Goal: Navigation & Orientation: Find specific page/section

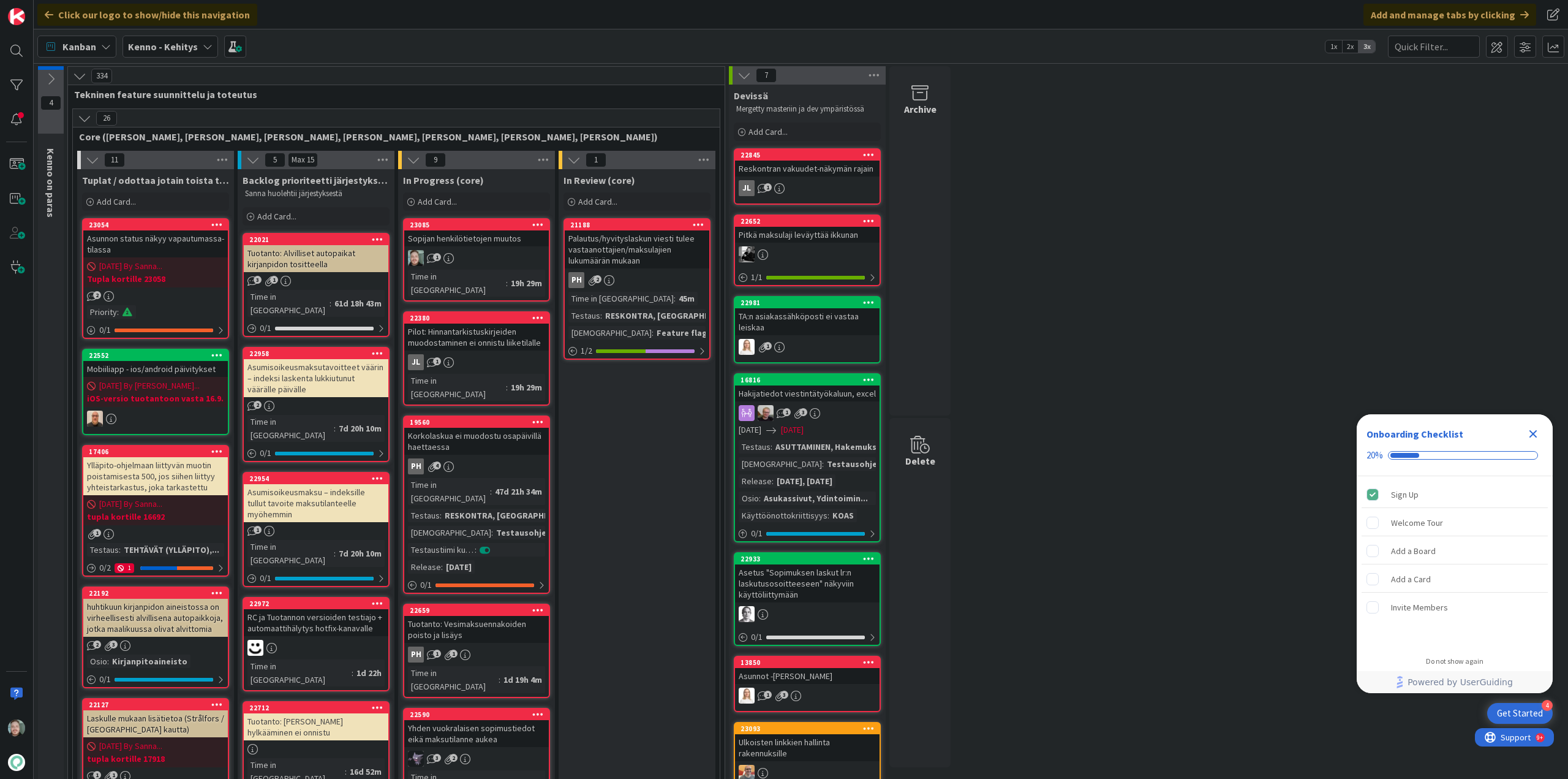
click at [488, 255] on div "1" at bounding box center [476, 258] width 145 height 16
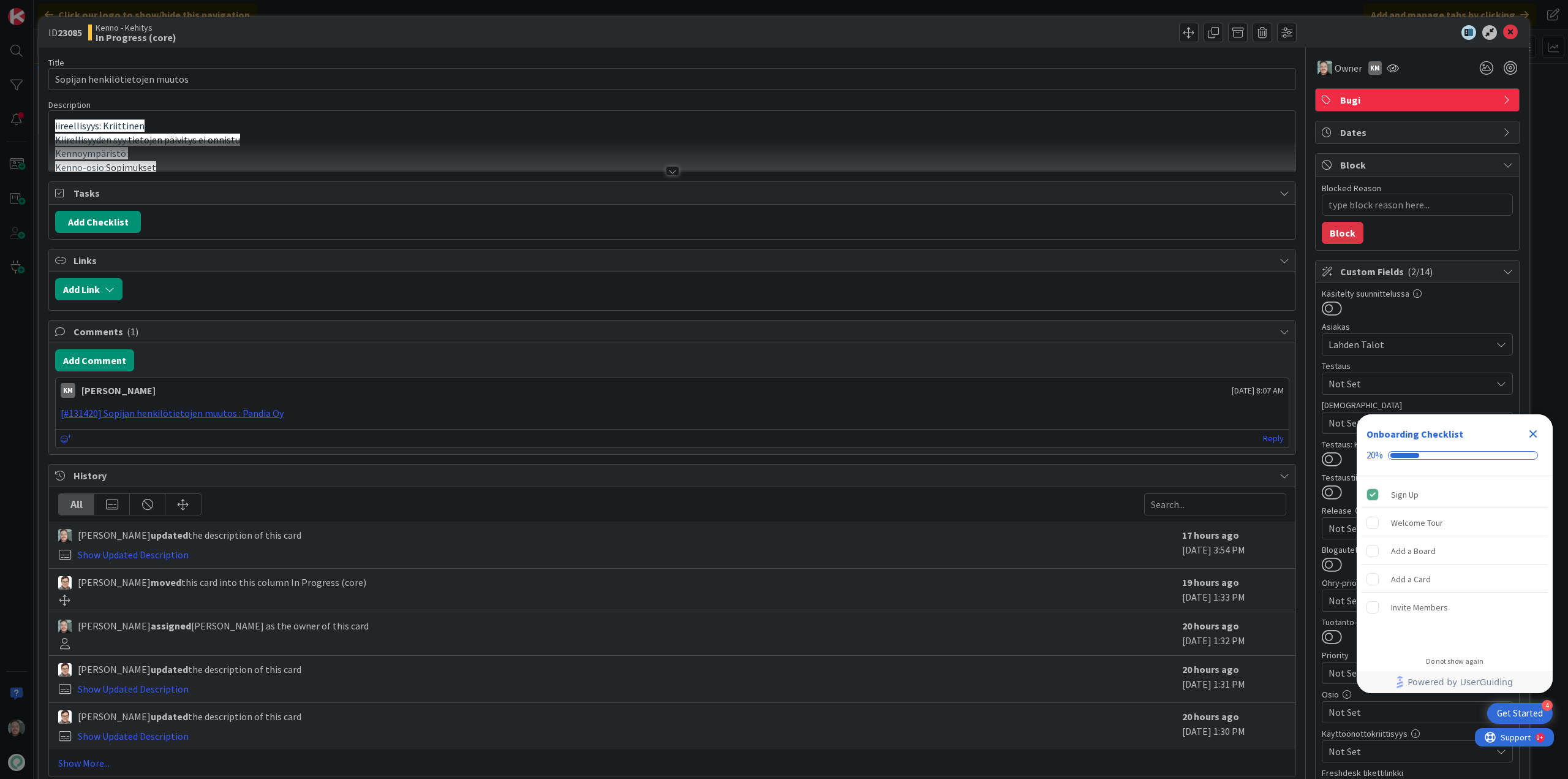
click at [670, 166] on div at bounding box center [671, 155] width 1246 height 32
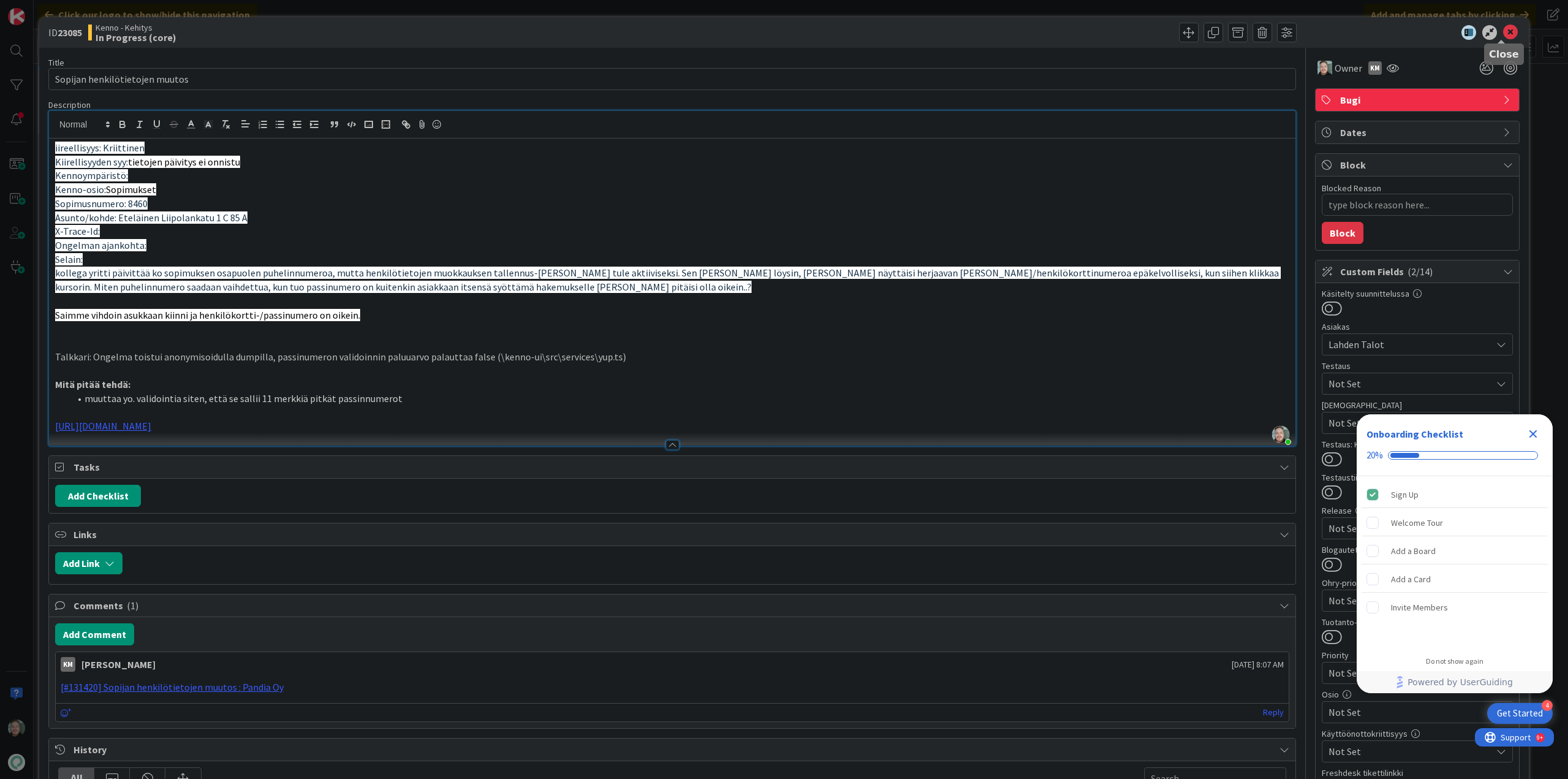
click at [1503, 32] on icon at bounding box center [1510, 32] width 14 height 14
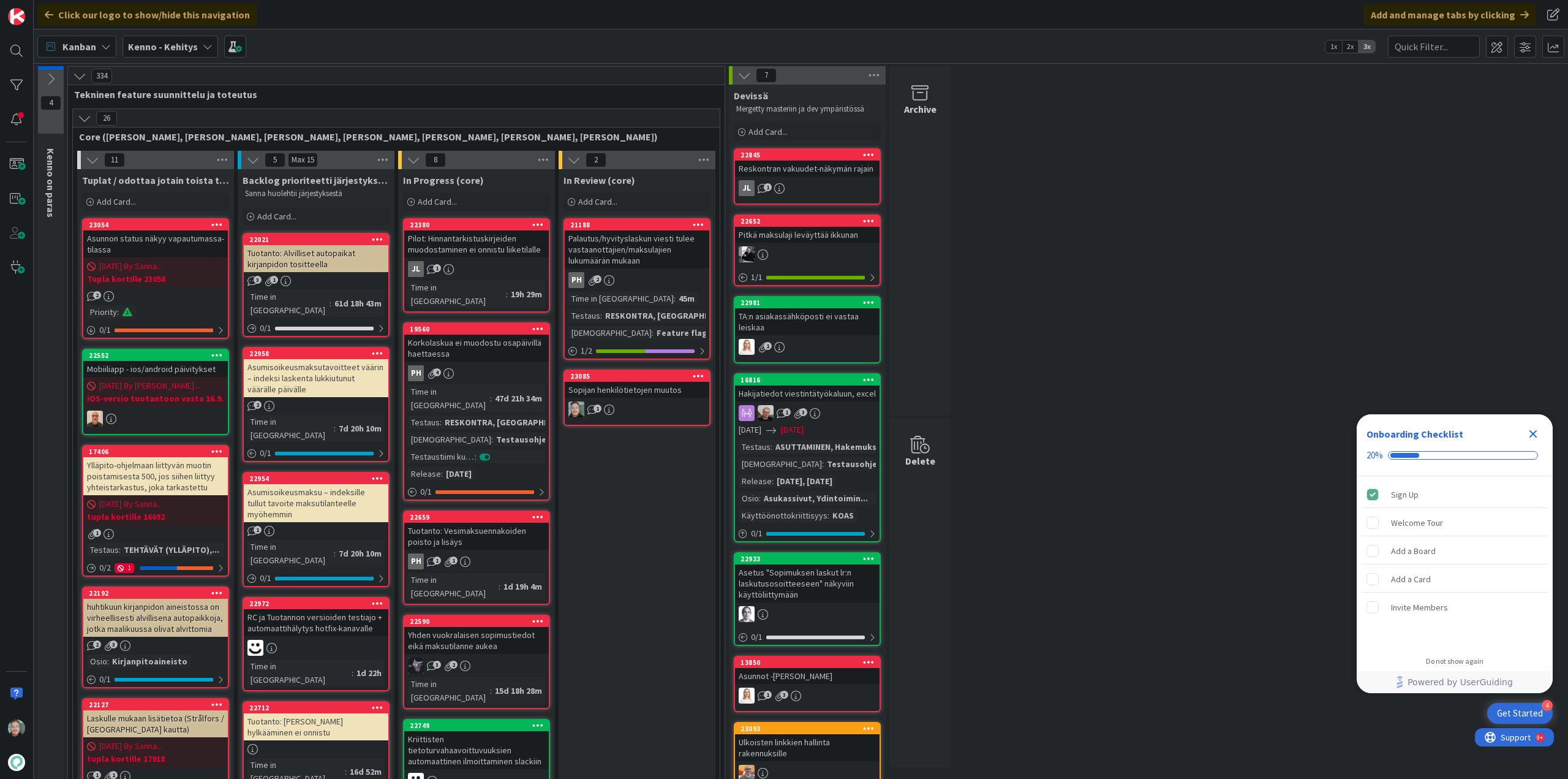
click at [665, 399] on link "23085 Sopijan henkilötietojen muutos 1" at bounding box center [636, 398] width 147 height 57
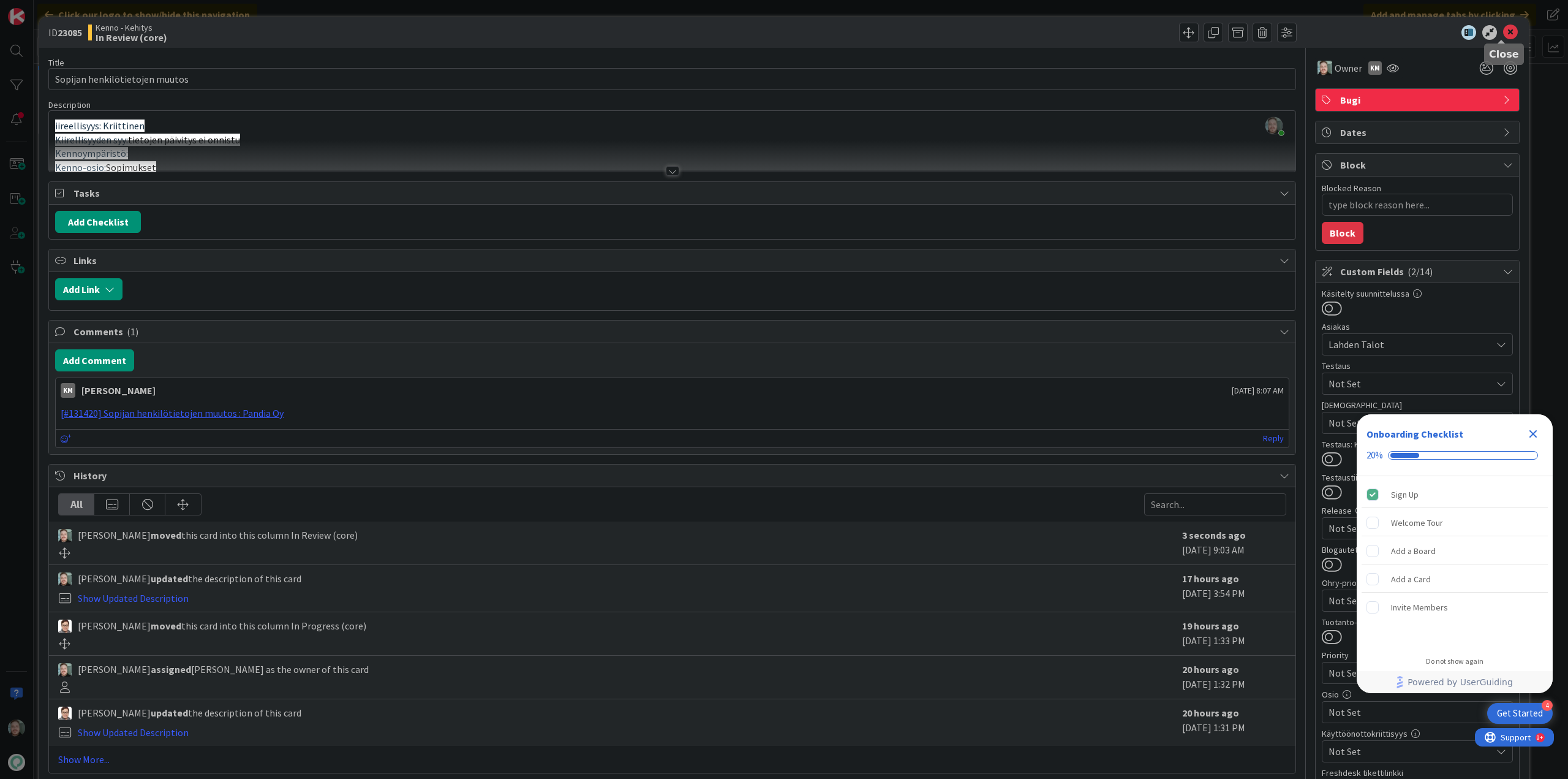
click at [1503, 33] on icon at bounding box center [1510, 32] width 14 height 14
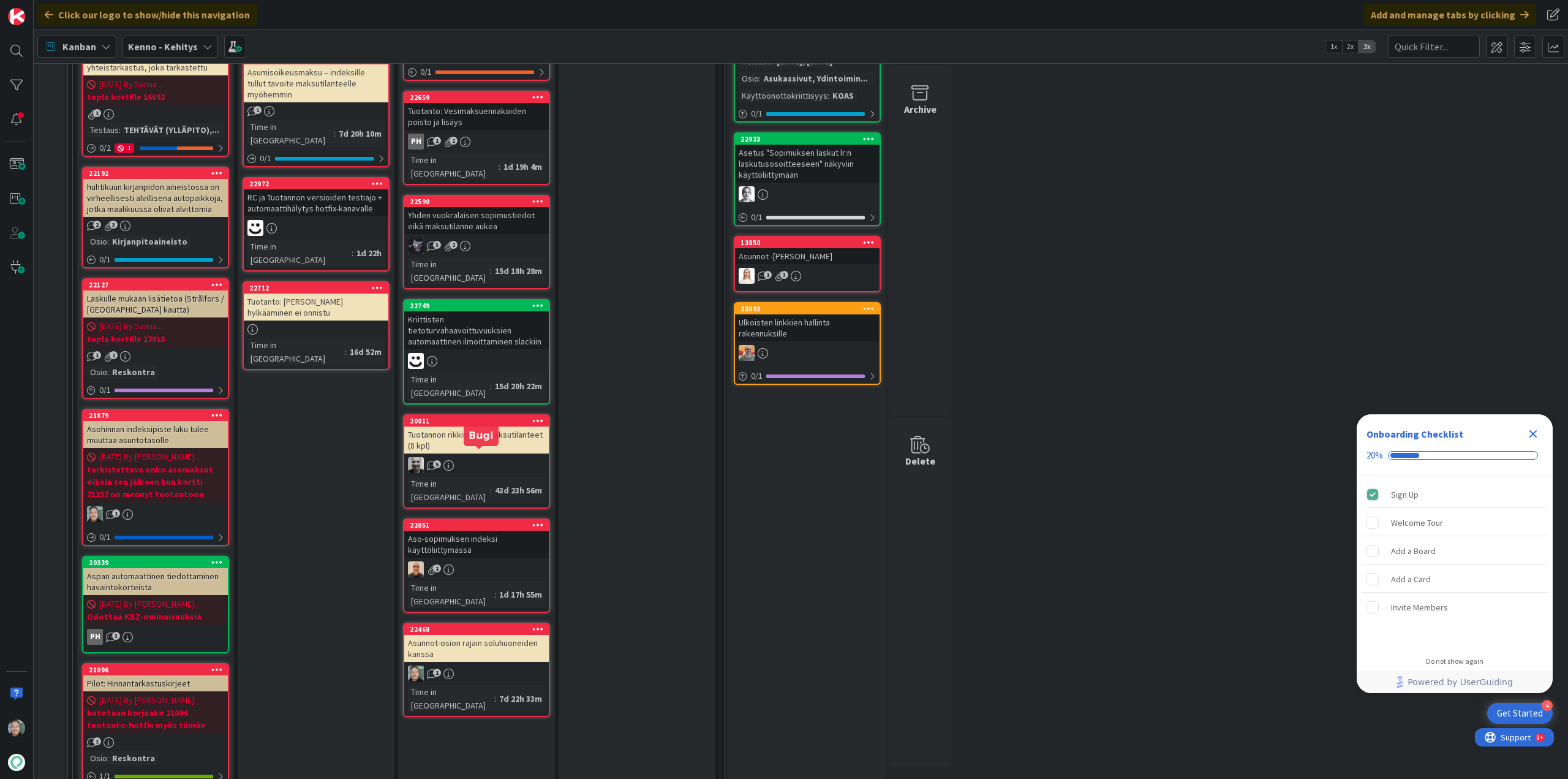
scroll to position [429, 0]
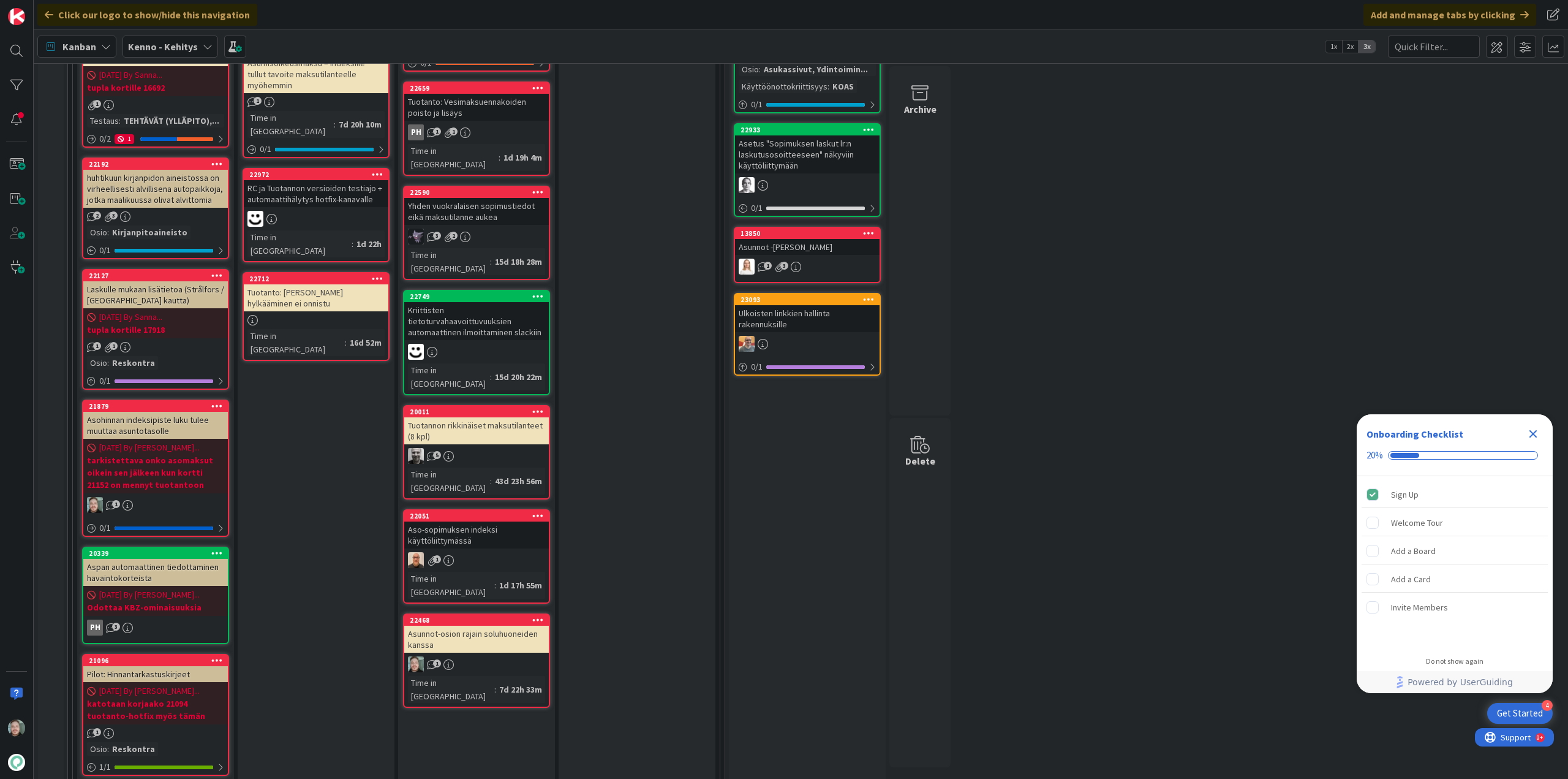
click at [482, 626] on div "Asunnot-osion rajain soluhuoneiden kanssa" at bounding box center [476, 639] width 145 height 27
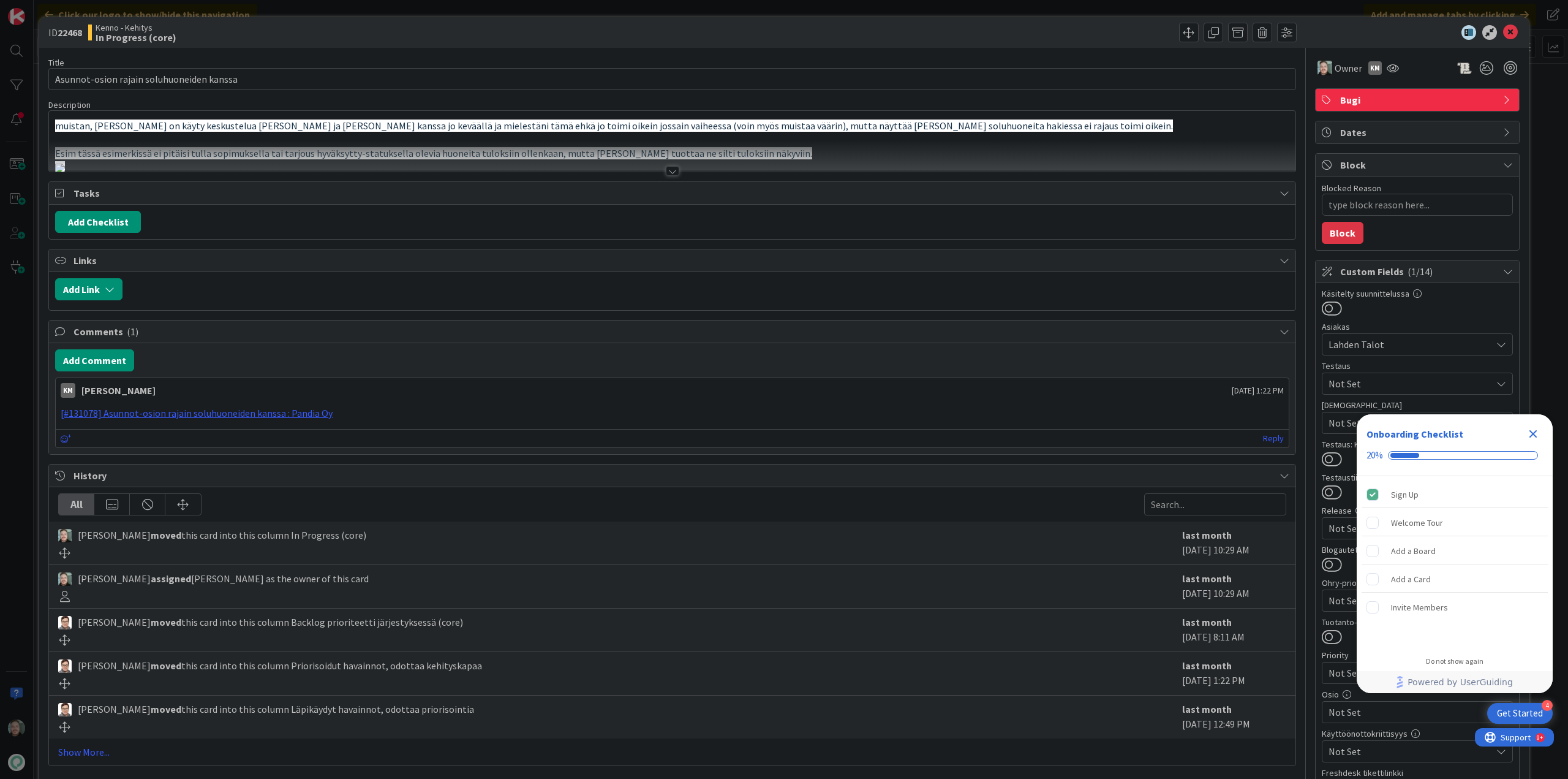
click at [666, 170] on div at bounding box center [672, 171] width 13 height 10
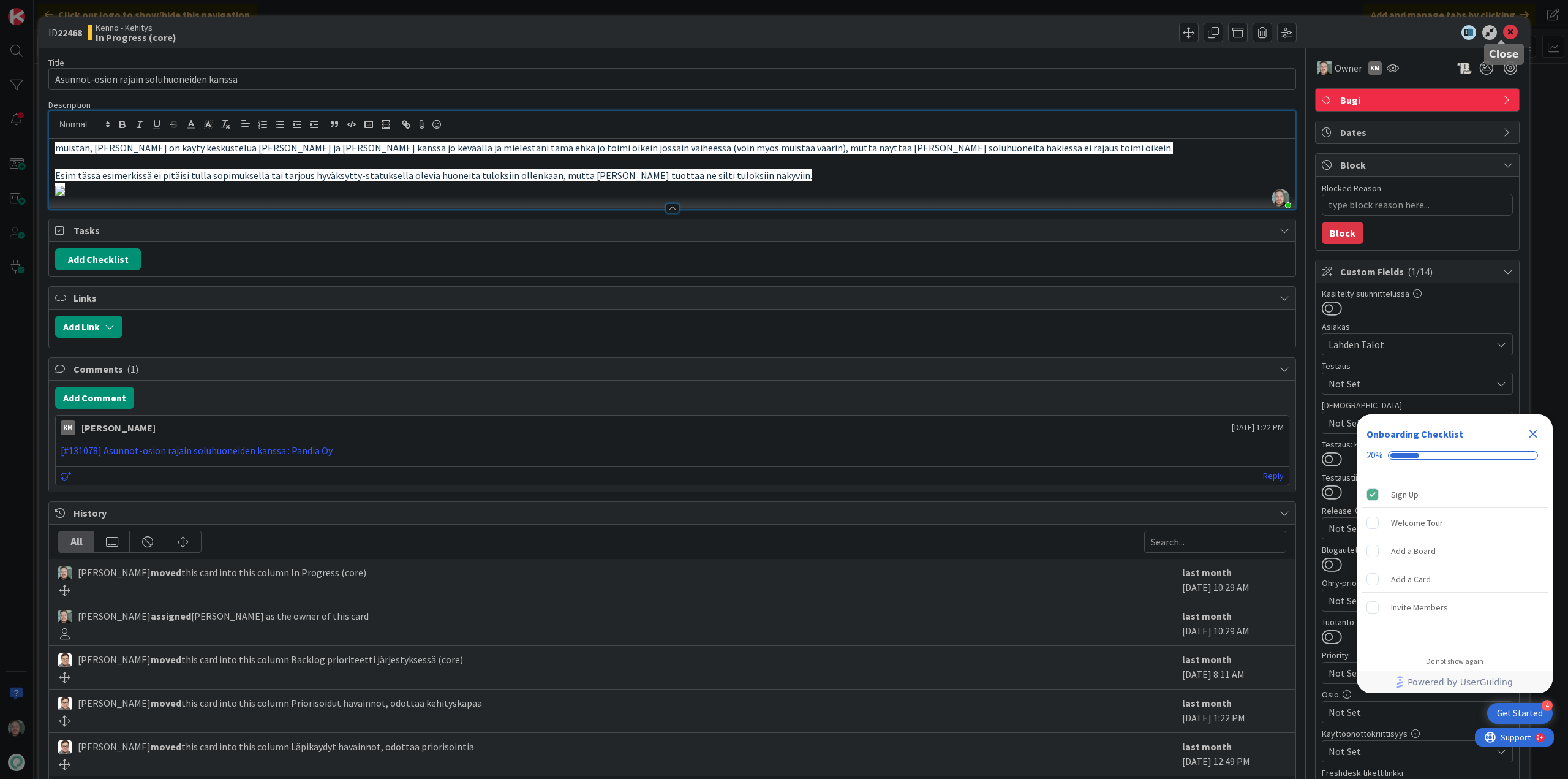
click at [1504, 29] on icon at bounding box center [1510, 32] width 14 height 14
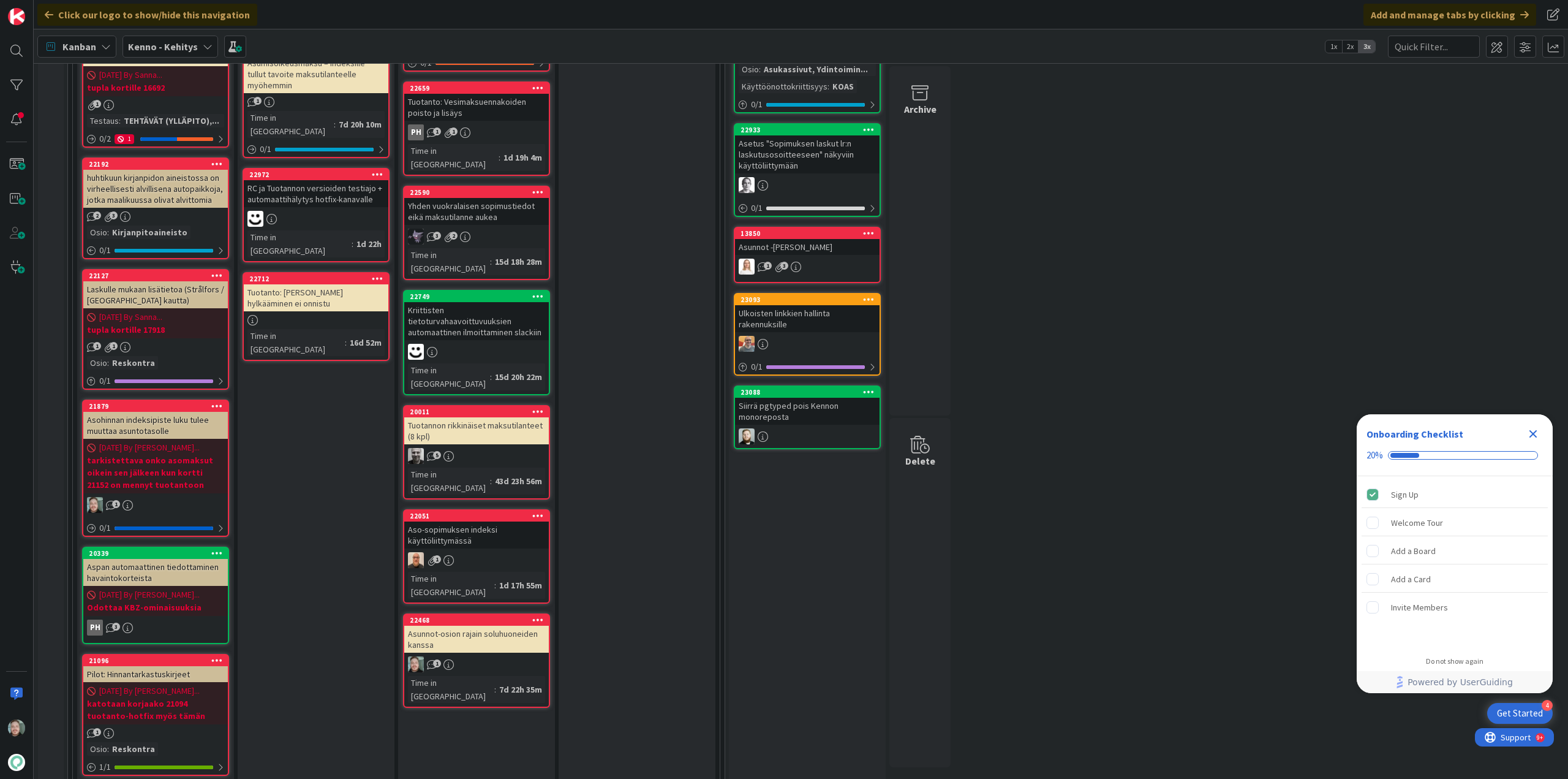
scroll to position [429, 0]
click at [494, 626] on div "Asunnot-osion rajain soluhuoneiden kanssa" at bounding box center [476, 639] width 145 height 27
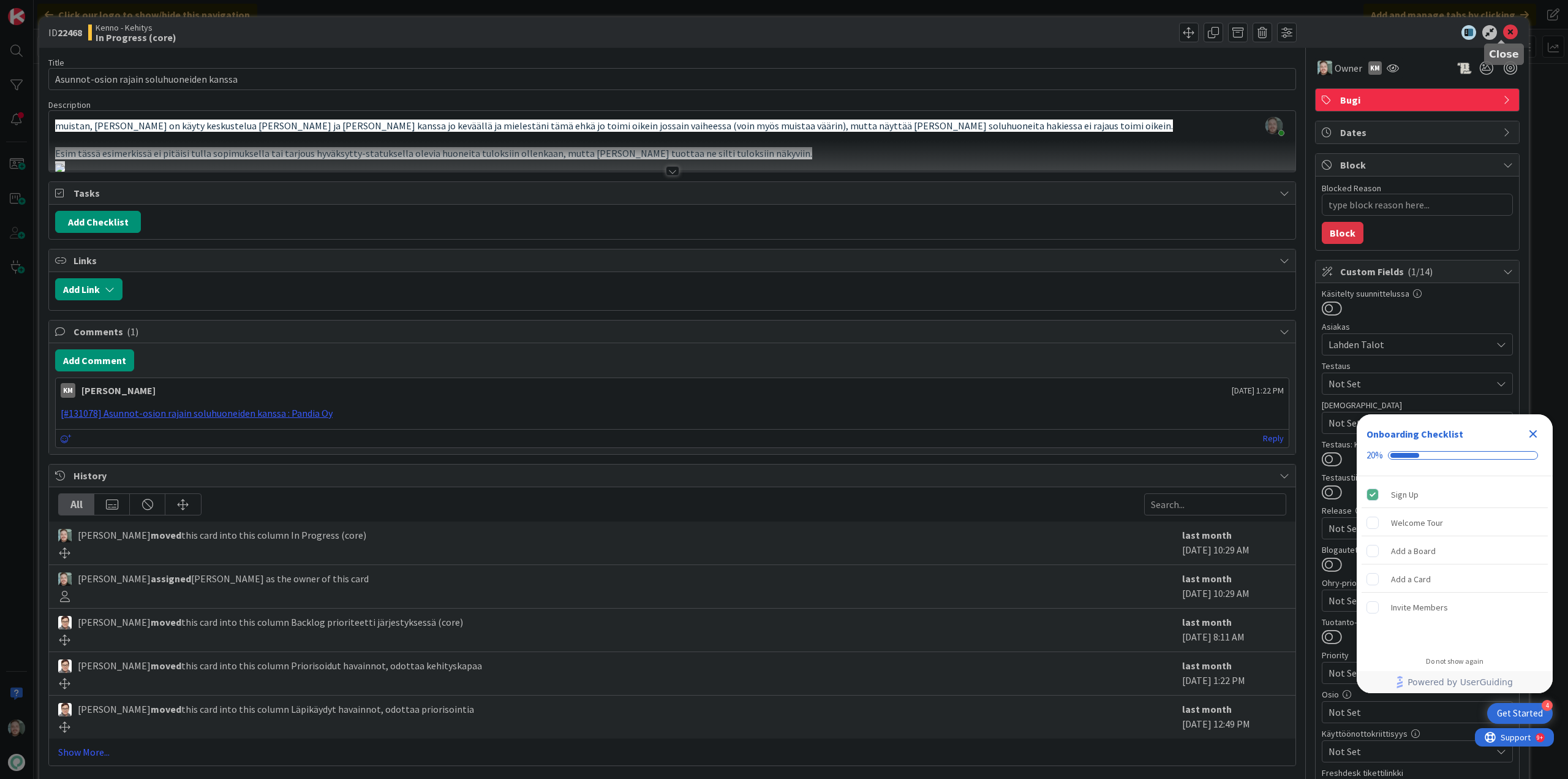
click at [1503, 32] on icon at bounding box center [1510, 32] width 14 height 14
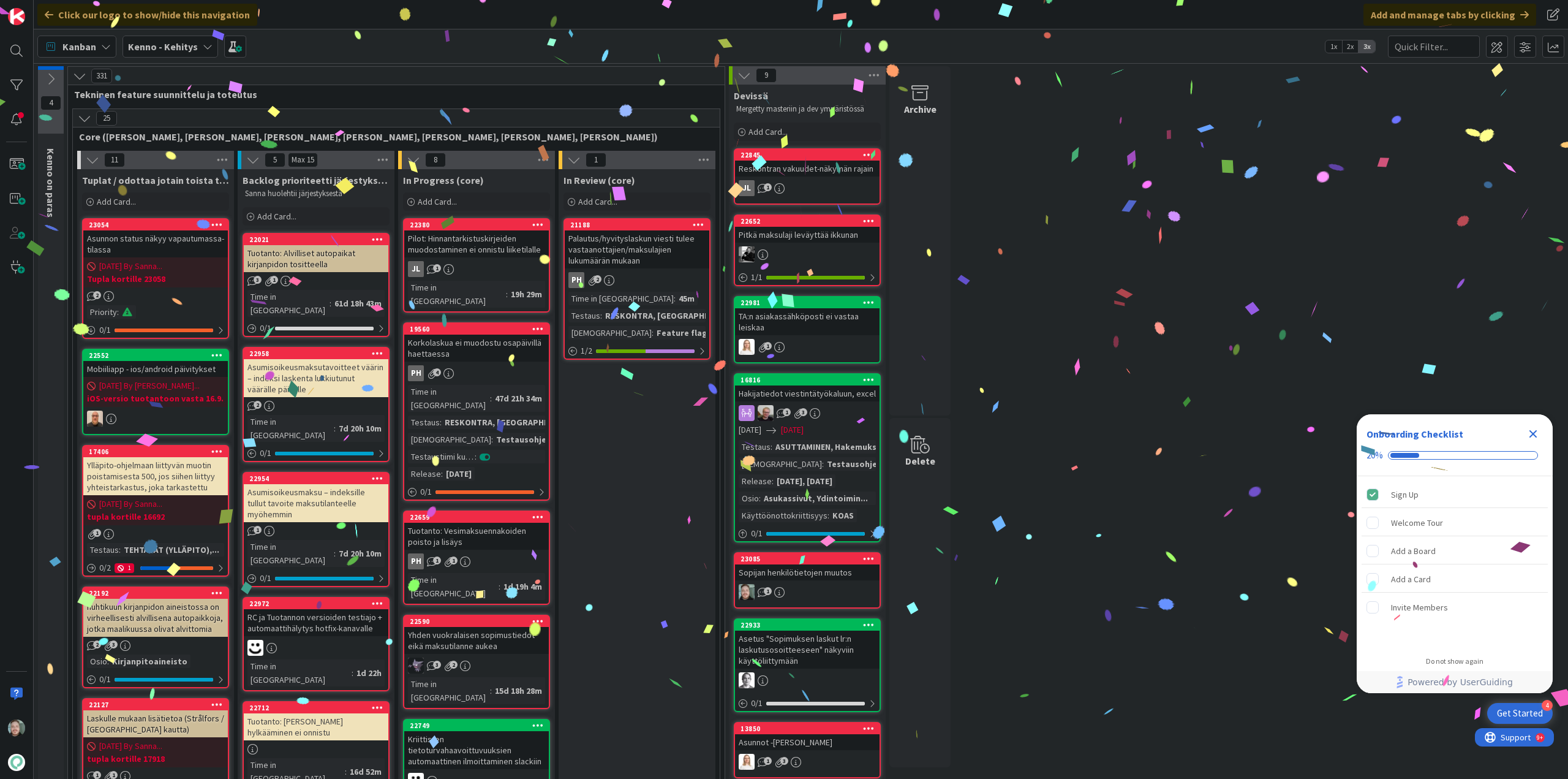
click at [865, 561] on icon at bounding box center [869, 558] width 11 height 9
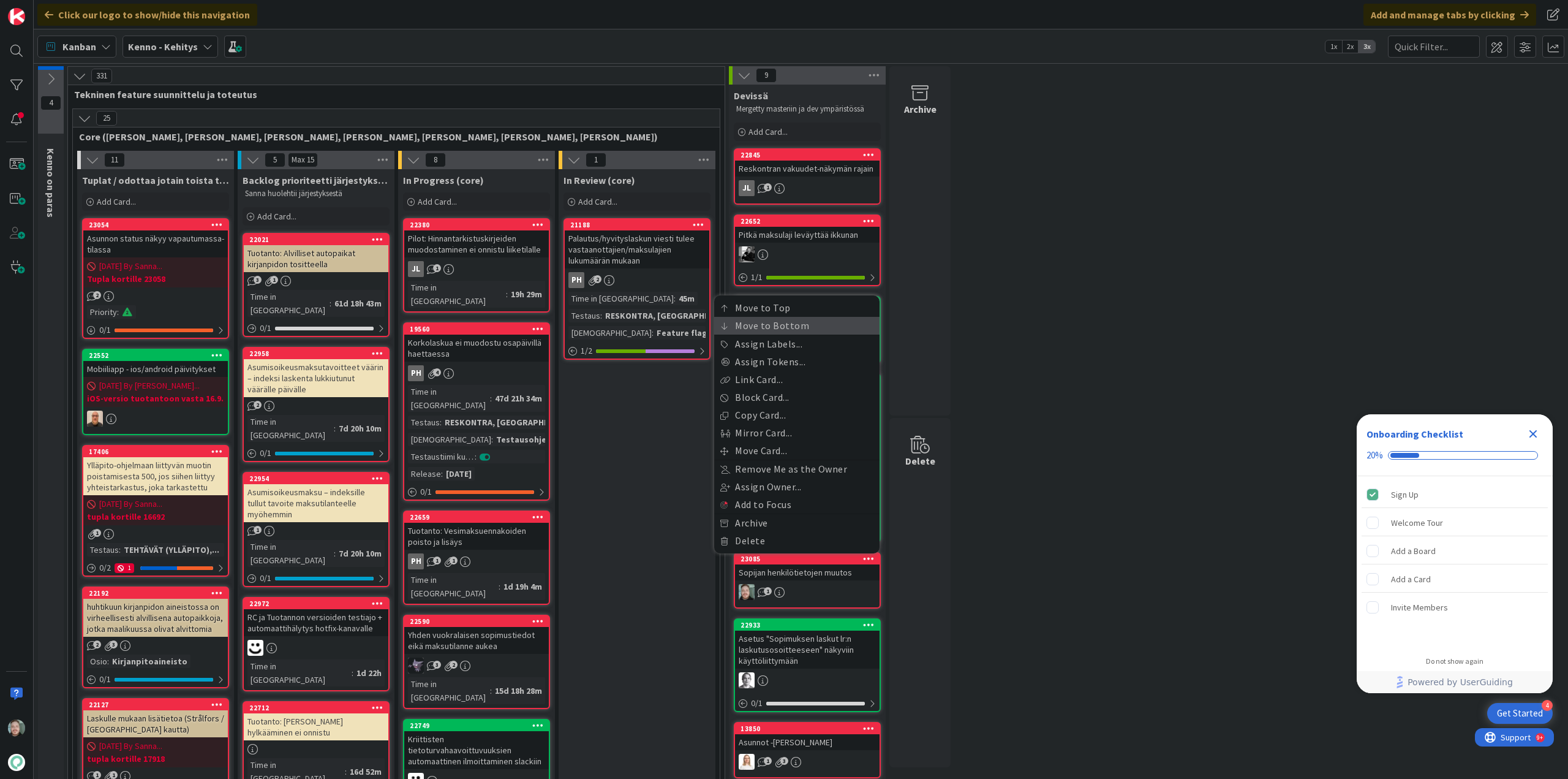
click at [794, 324] on link "Move to Bottom" at bounding box center [797, 326] width 166 height 18
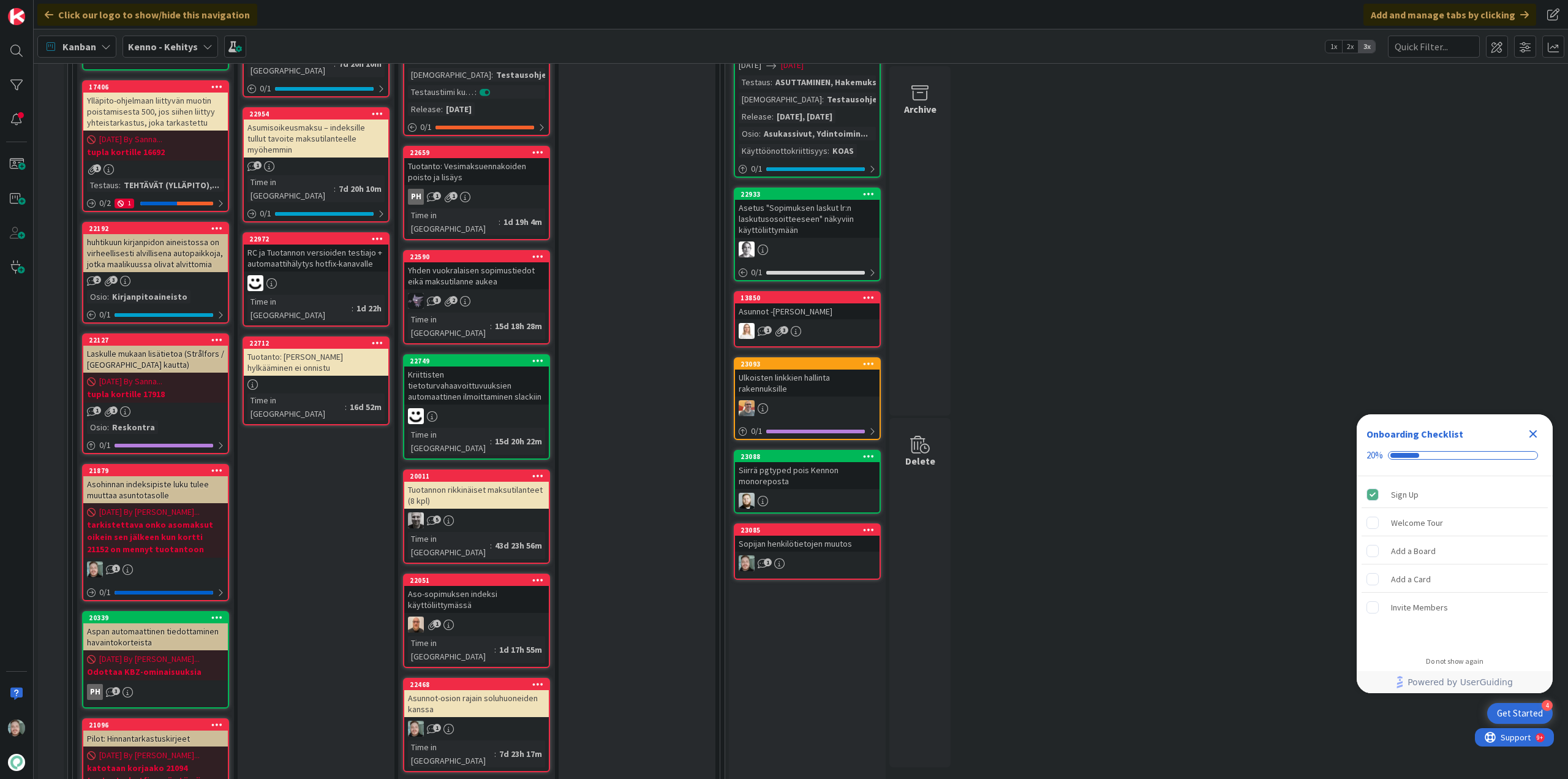
scroll to position [368, 0]
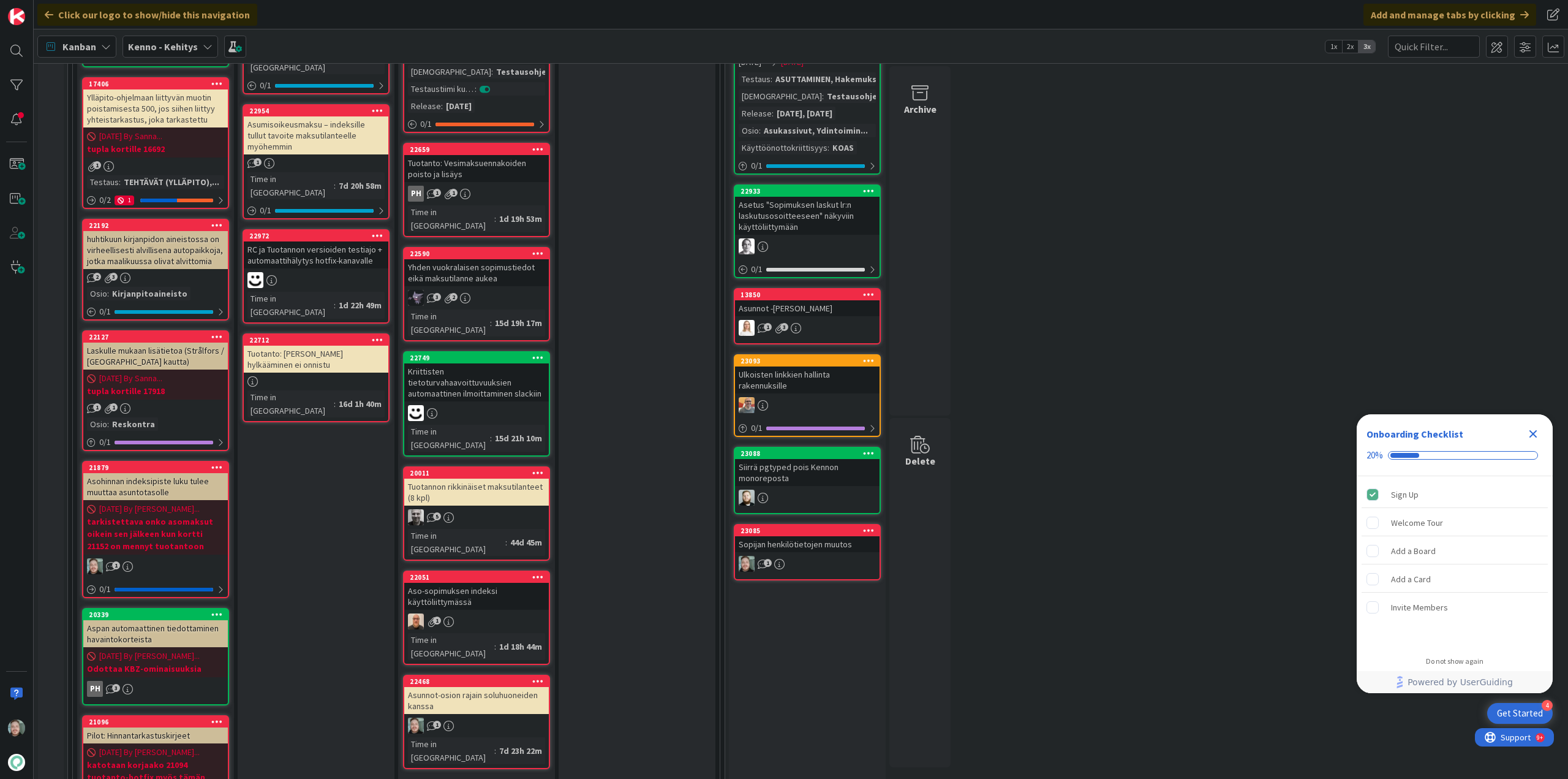
click at [469, 687] on div "Asunnot-osion rajain soluhuoneiden kanssa" at bounding box center [476, 700] width 145 height 27
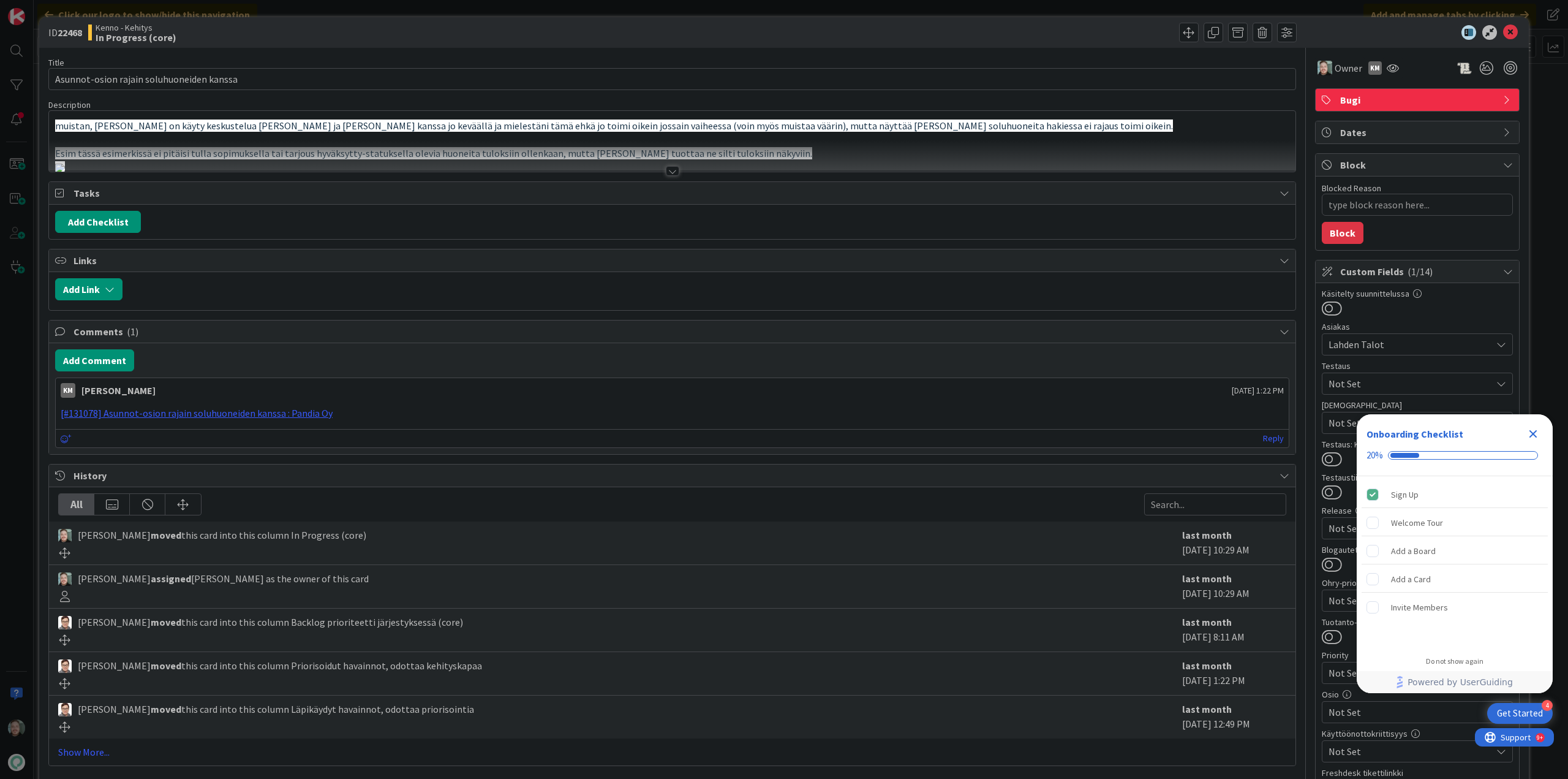
click at [666, 165] on div at bounding box center [671, 155] width 1246 height 32
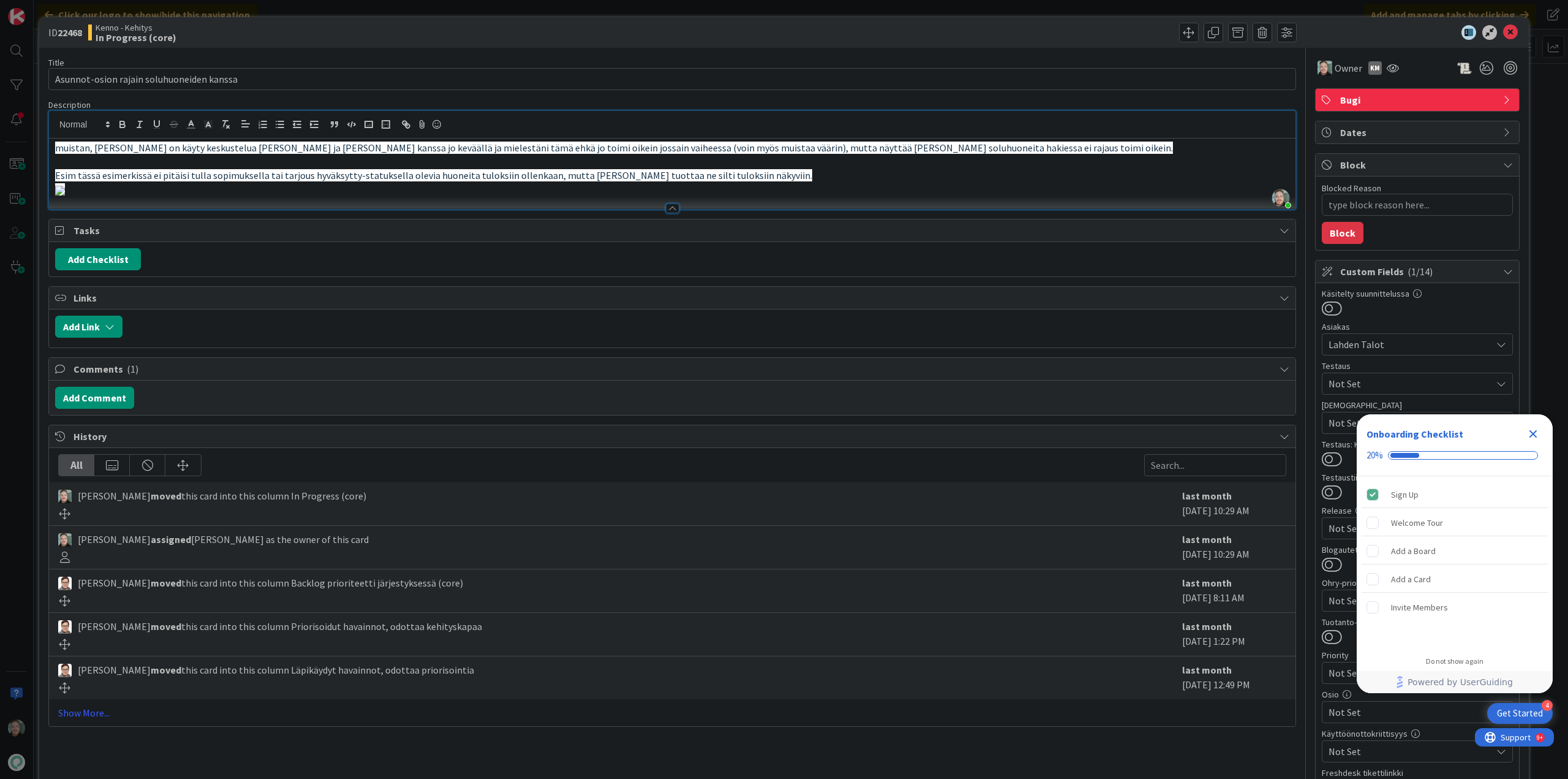
scroll to position [368, 0]
click at [1532, 429] on icon "Close Checklist" at bounding box center [1533, 433] width 14 height 14
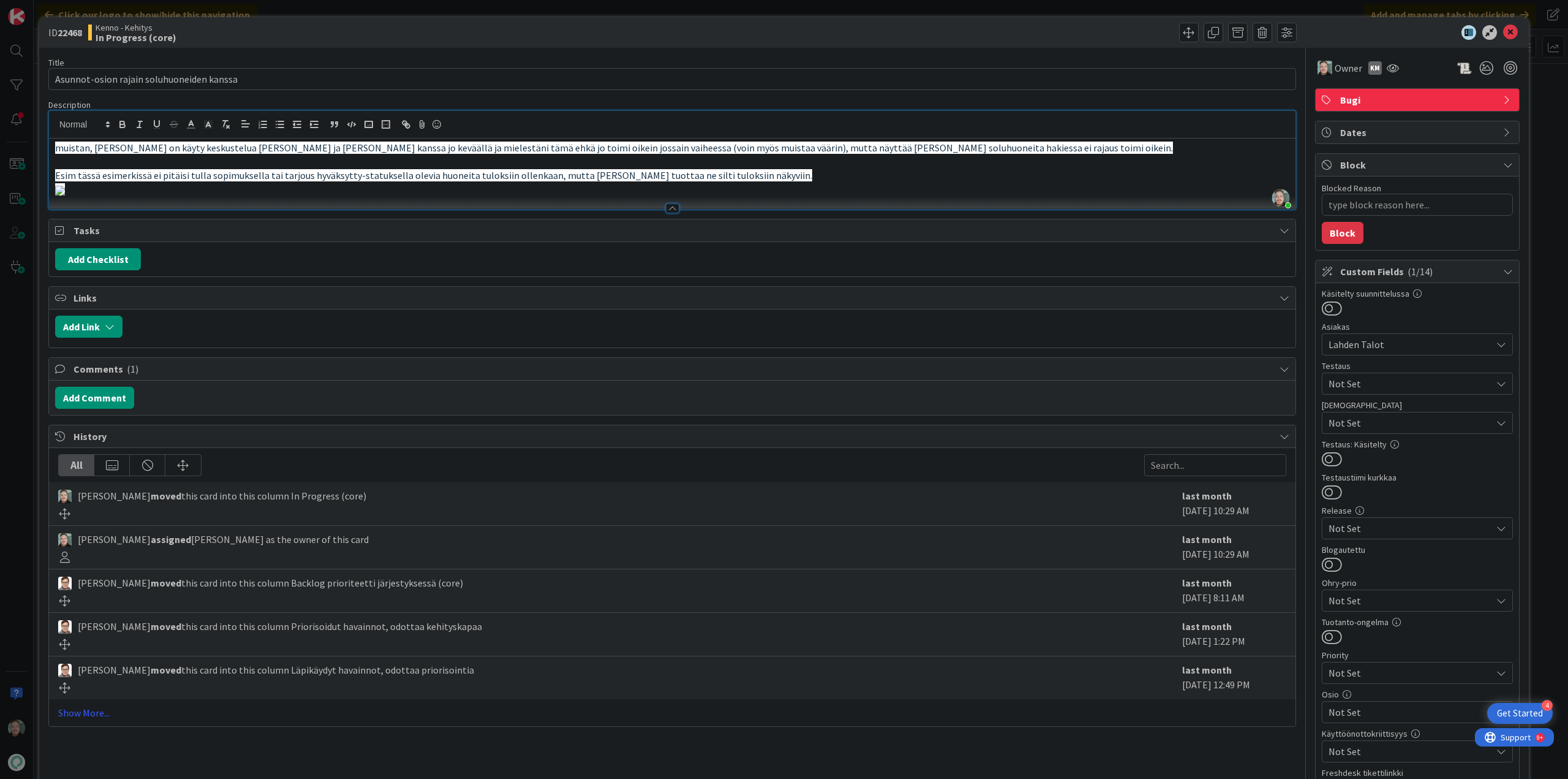
scroll to position [0, 0]
type textarea "x"
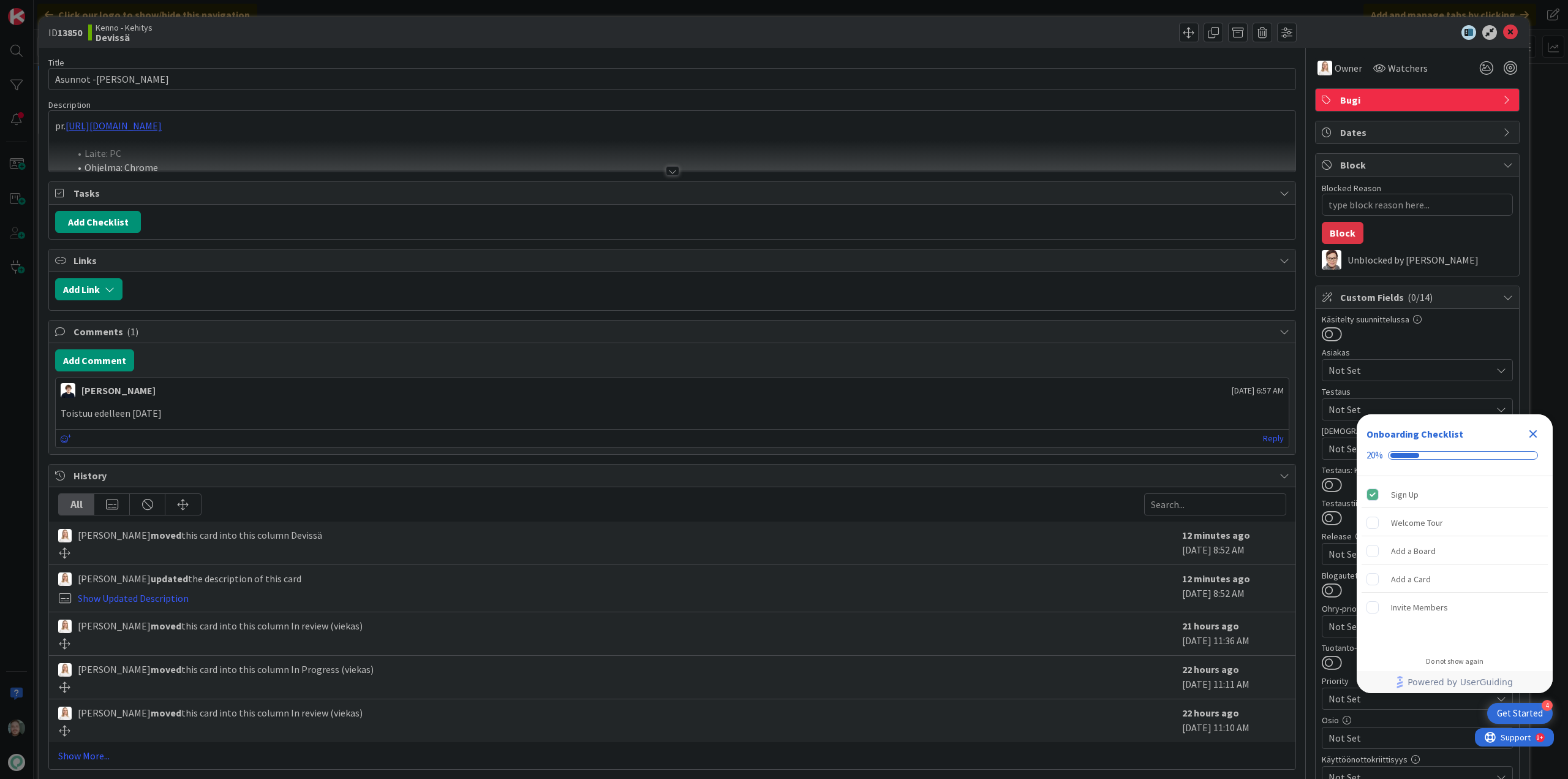
type textarea "x"
click at [669, 171] on div at bounding box center [672, 171] width 13 height 10
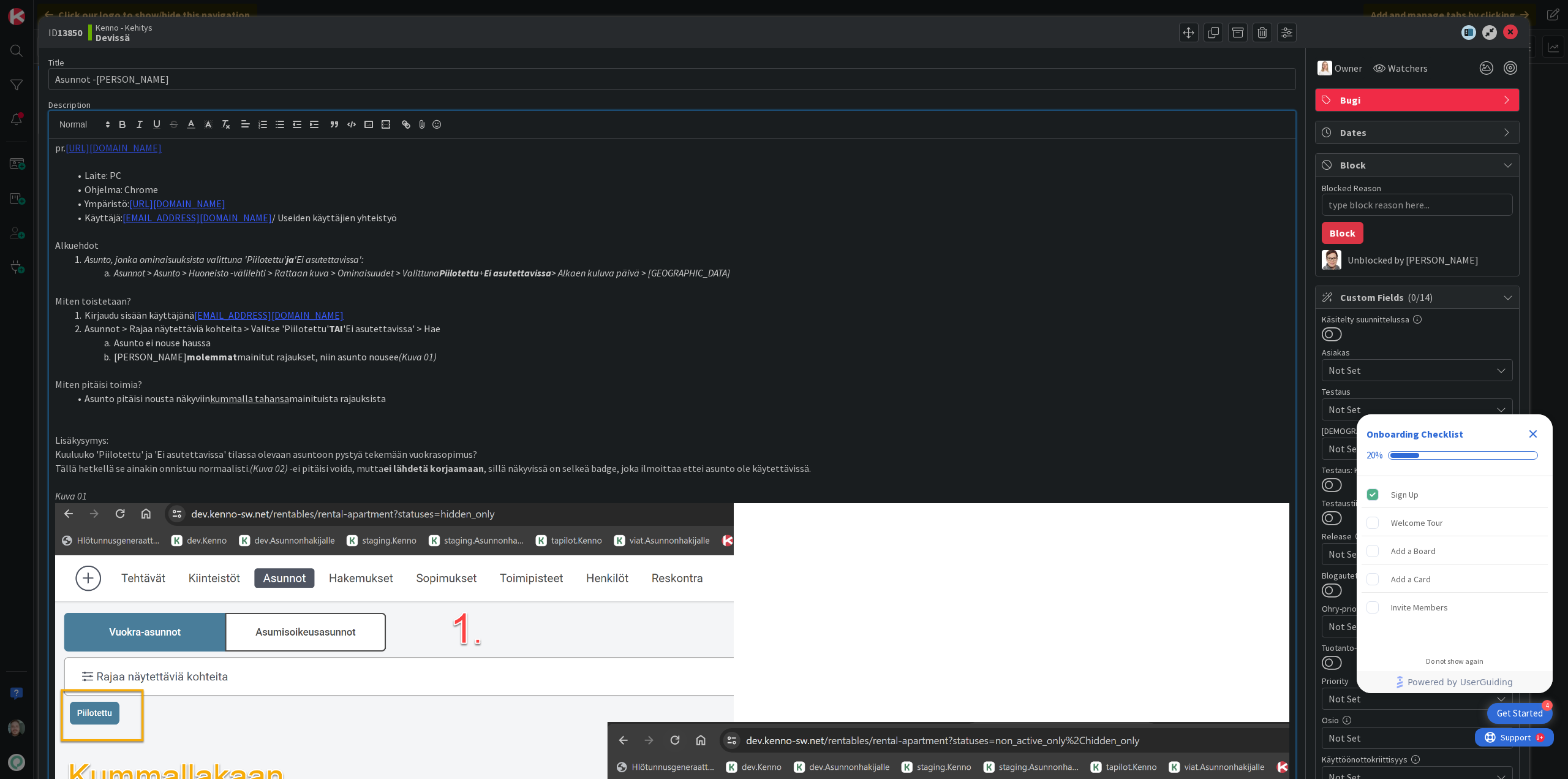
click at [162, 149] on link "https://github.com/pandiafi/kenno/pull/8362" at bounding box center [113, 148] width 96 height 12
click at [164, 169] on link "https://github.com/pandiafi/kenno/pull/8362" at bounding box center [129, 172] width 84 height 16
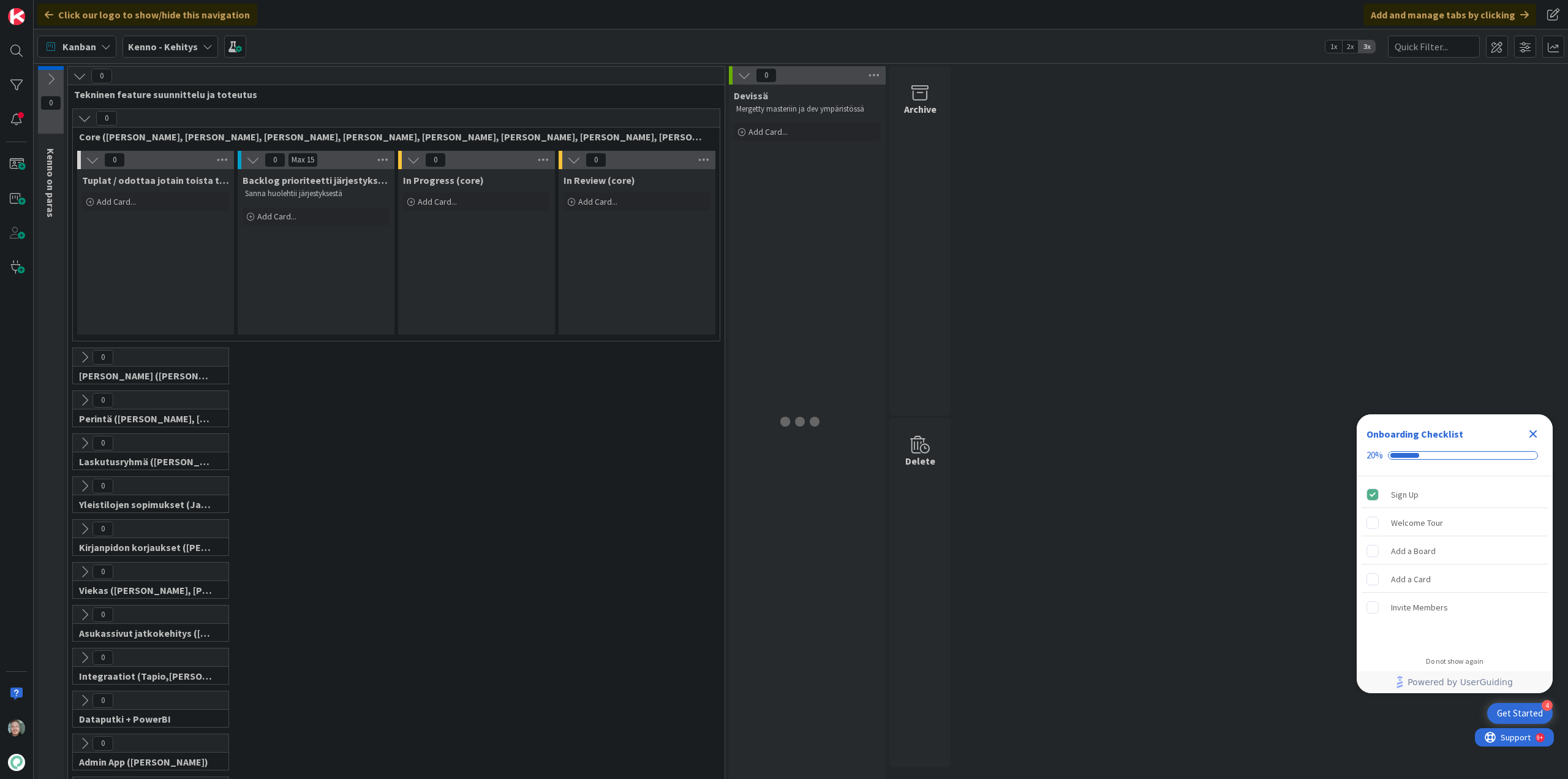
click at [200, 56] on div "Kenno - Kehitys" at bounding box center [170, 46] width 96 height 22
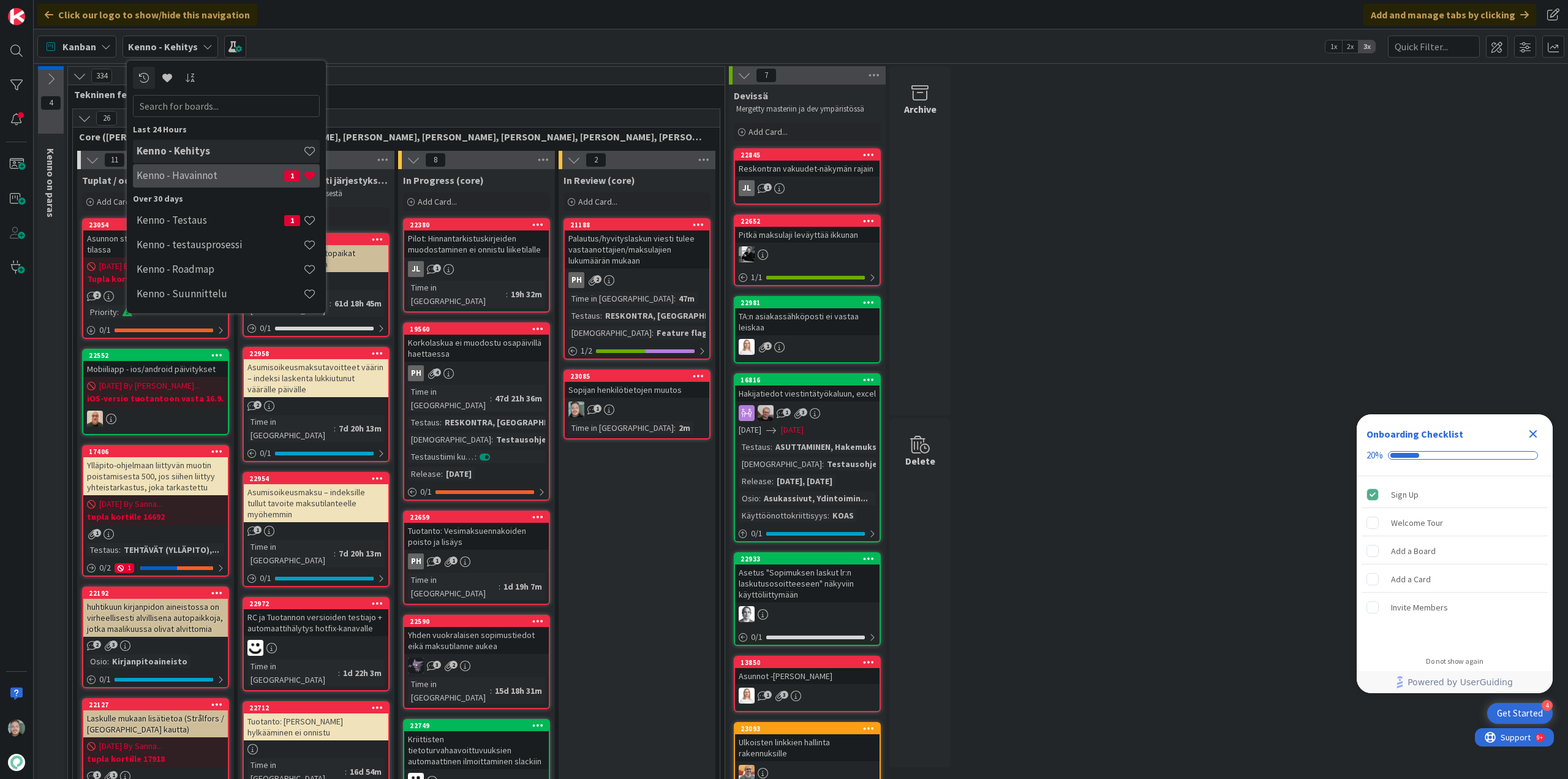
click at [196, 168] on div "Kenno - Havainnot 1" at bounding box center [226, 175] width 187 height 23
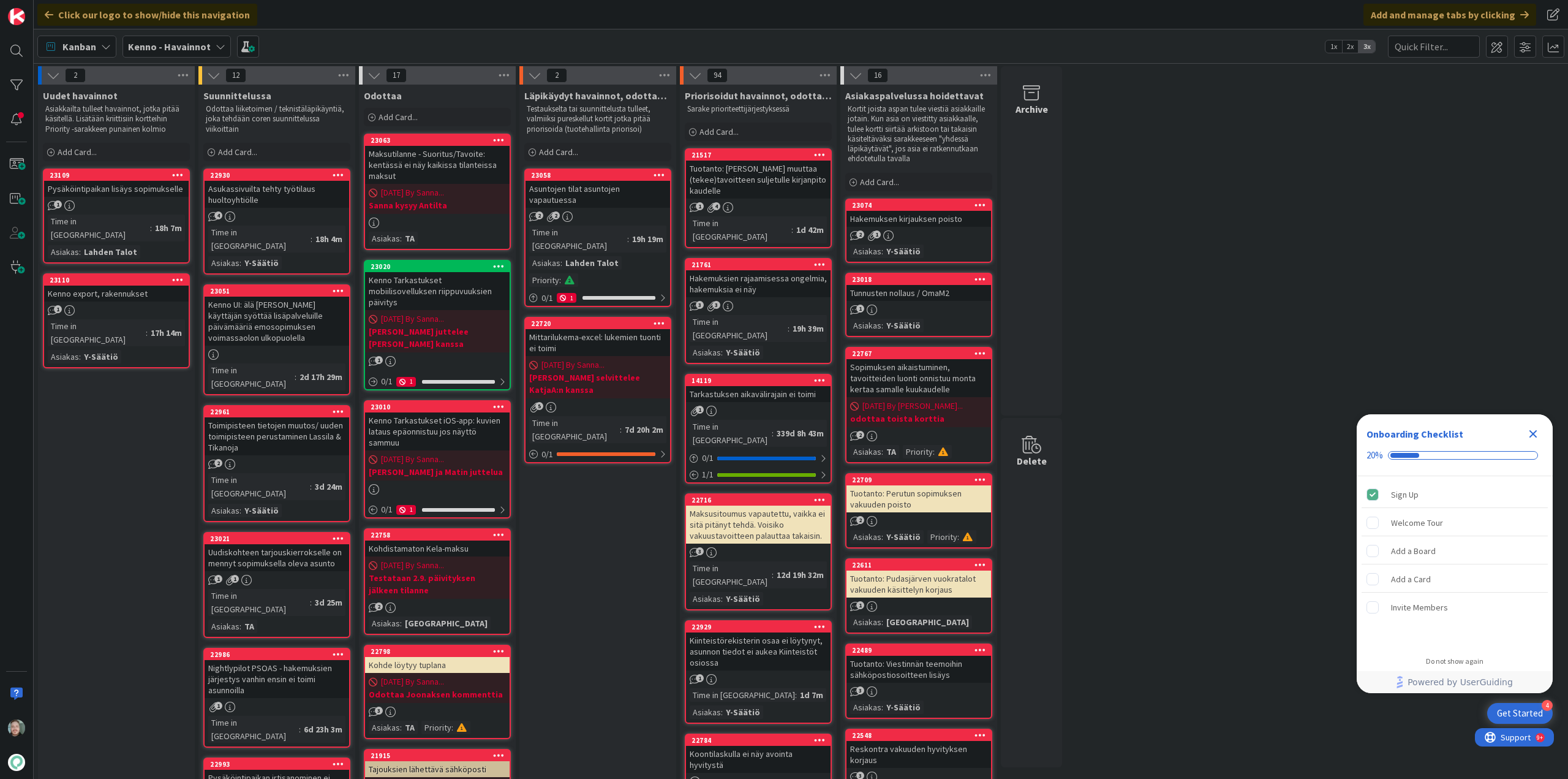
click at [148, 286] on div "Kenno export, rakennukset" at bounding box center [116, 293] width 145 height 16
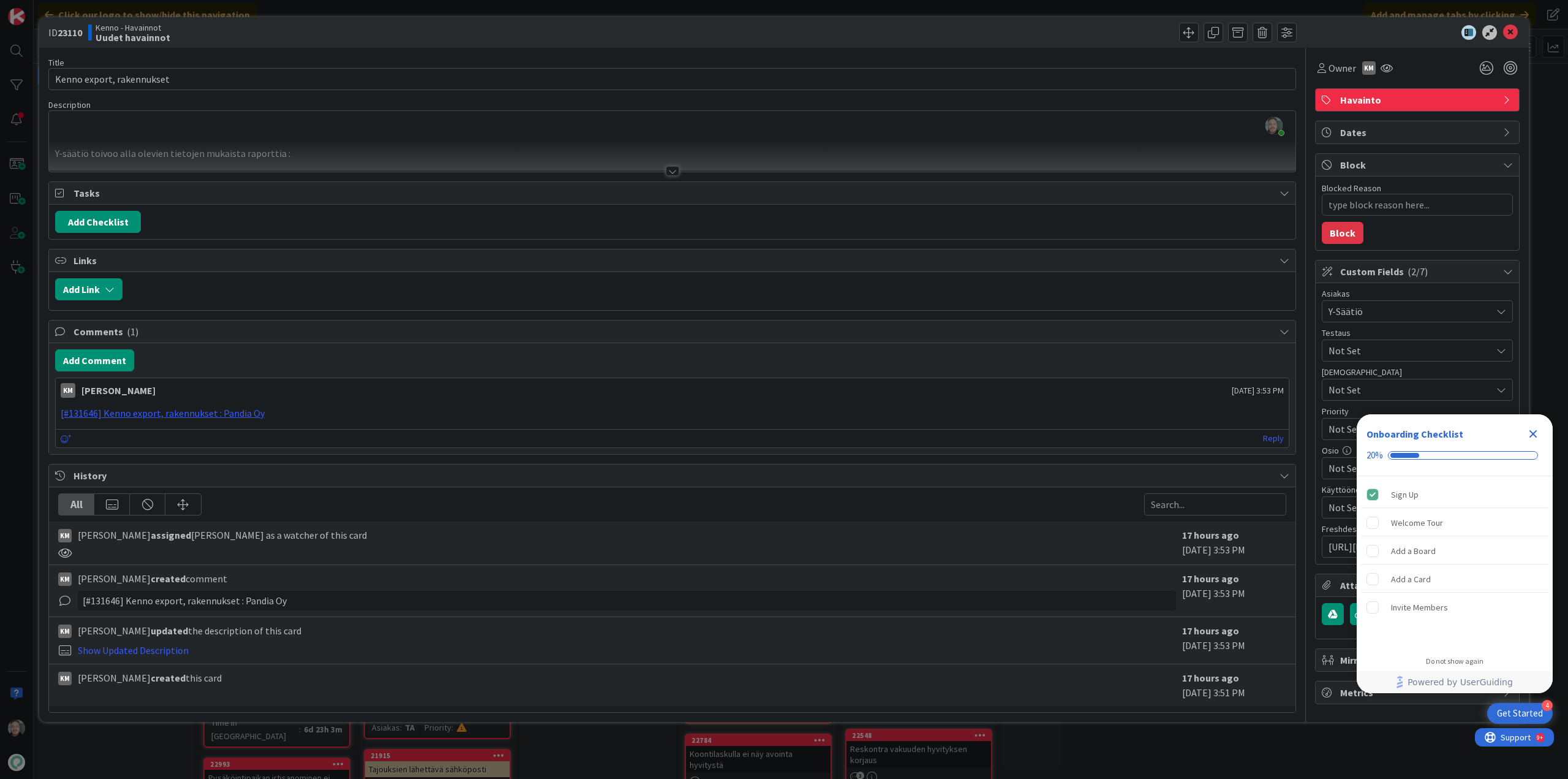
click at [675, 170] on div at bounding box center [672, 171] width 13 height 10
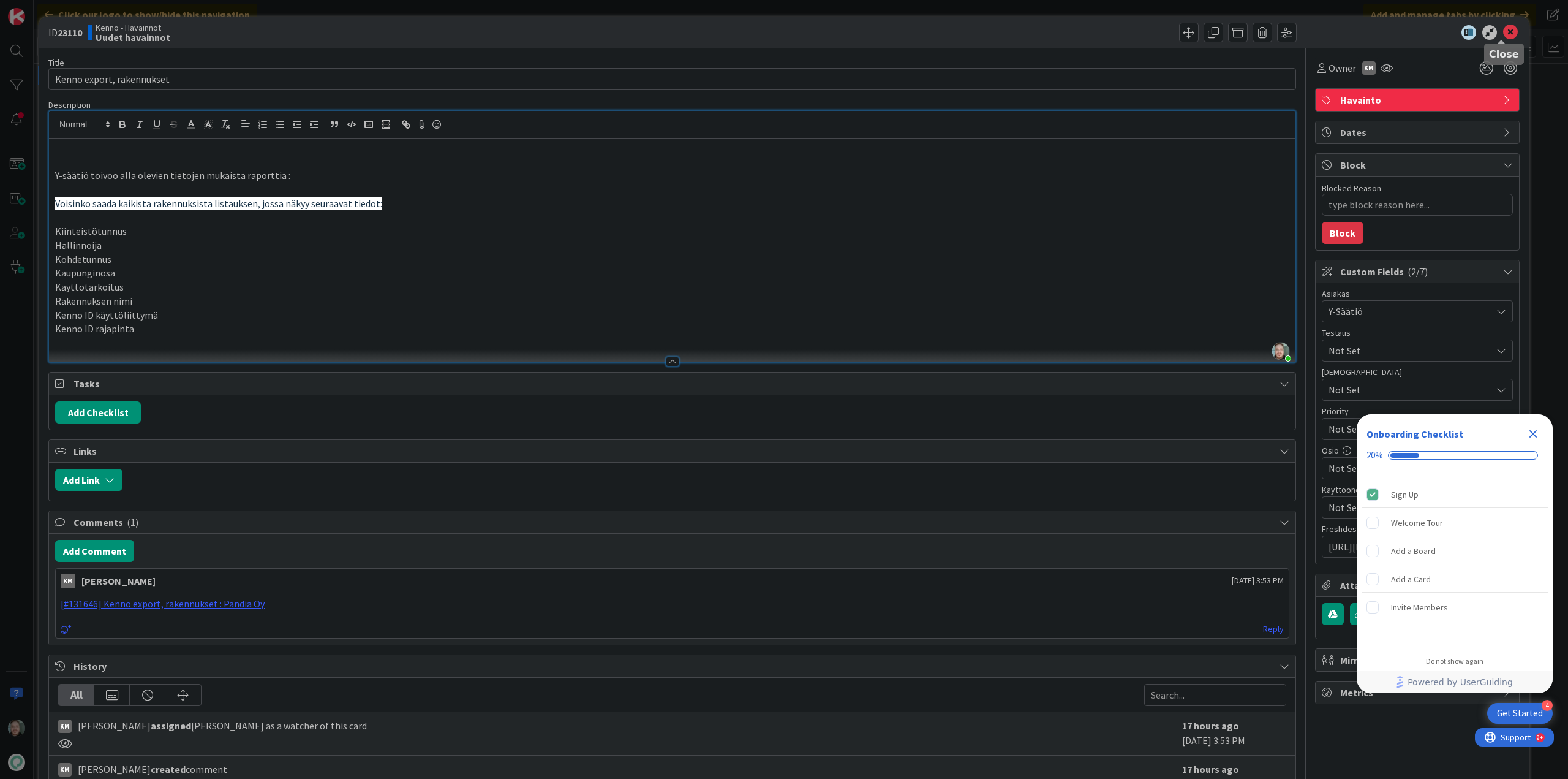
click at [1503, 26] on icon at bounding box center [1510, 32] width 14 height 14
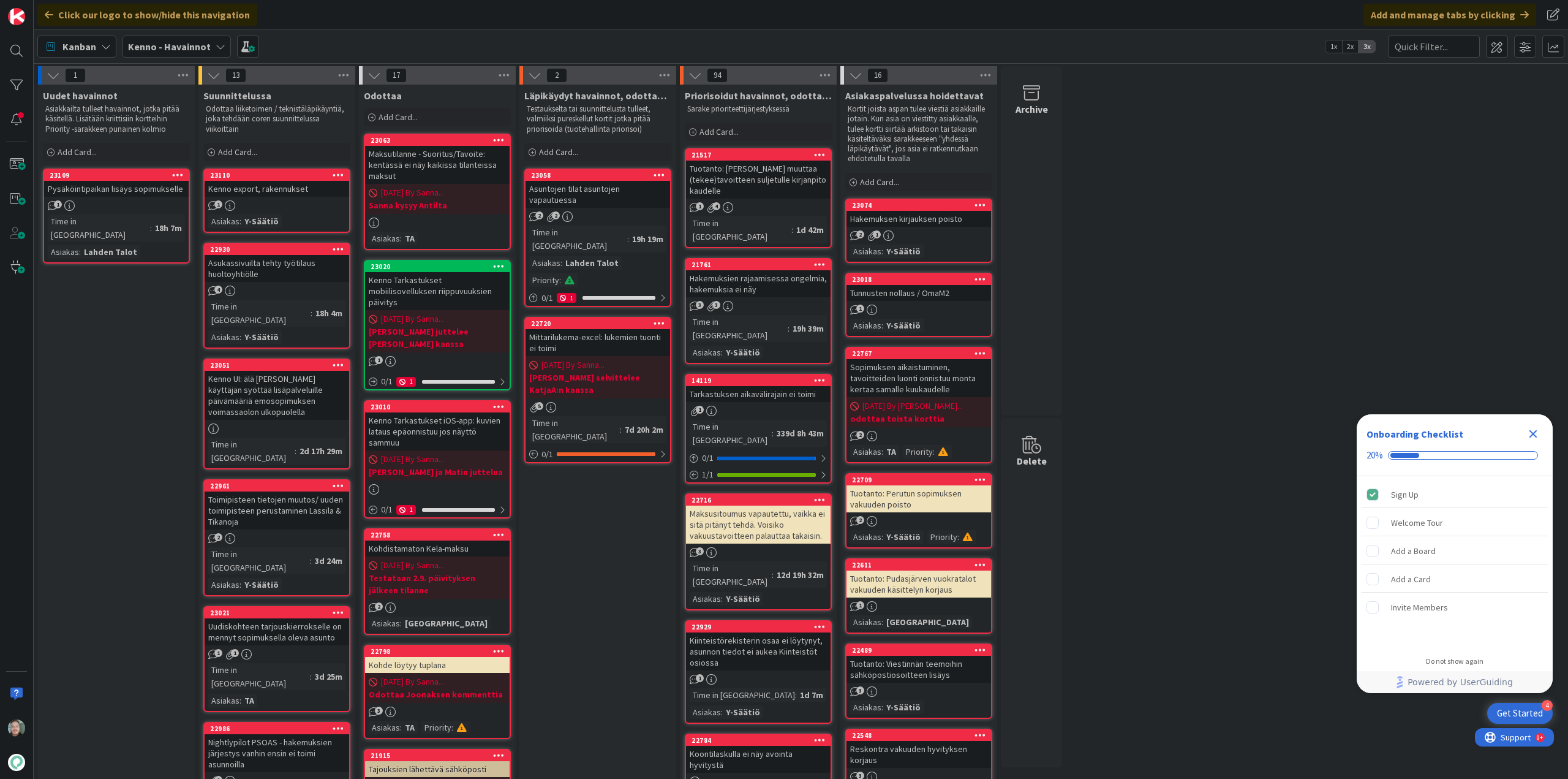
click at [122, 196] on div "Pysäköintipaikan lisäys sopimukselle" at bounding box center [116, 189] width 145 height 16
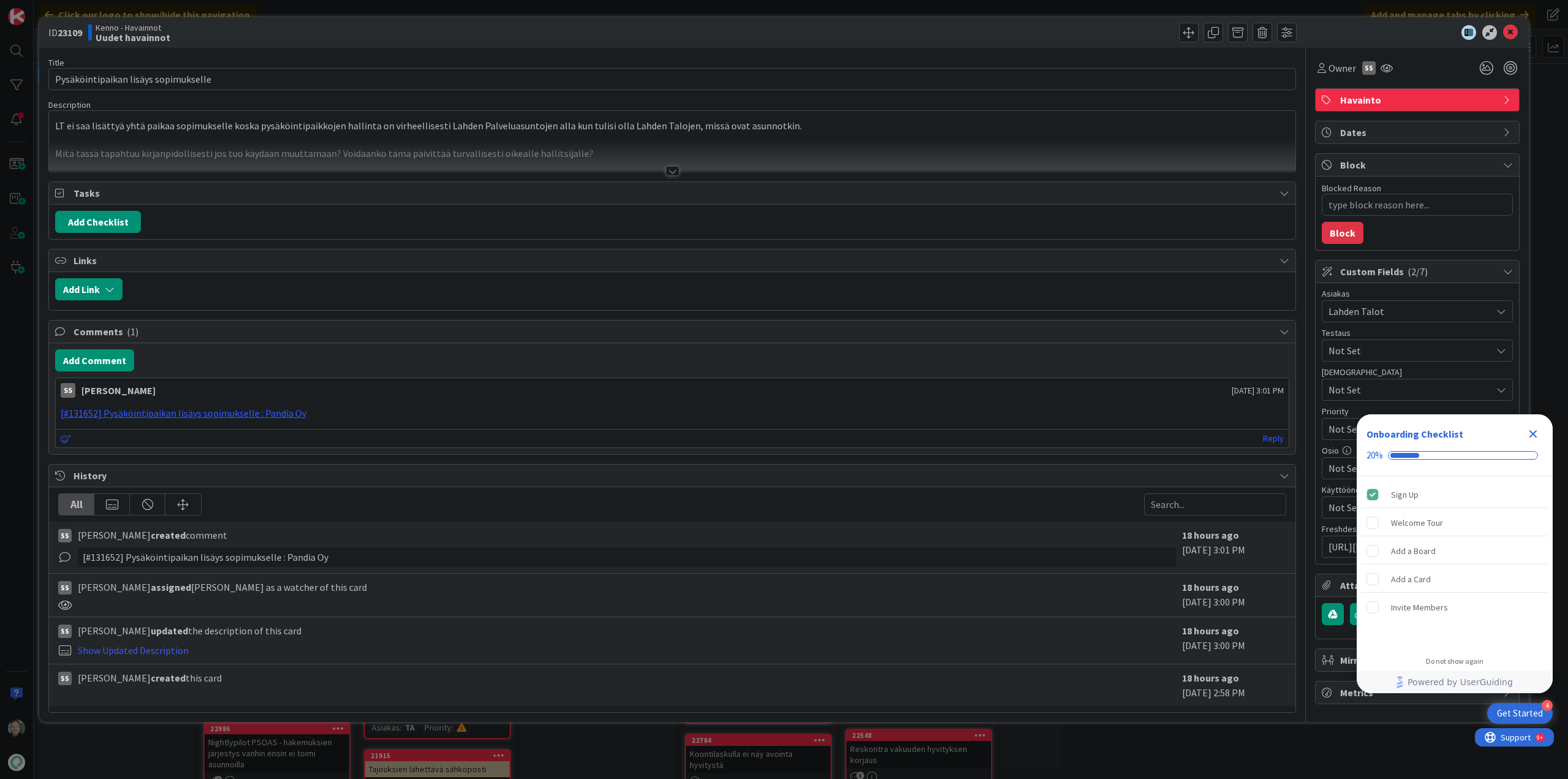
click at [672, 170] on div at bounding box center [672, 171] width 13 height 10
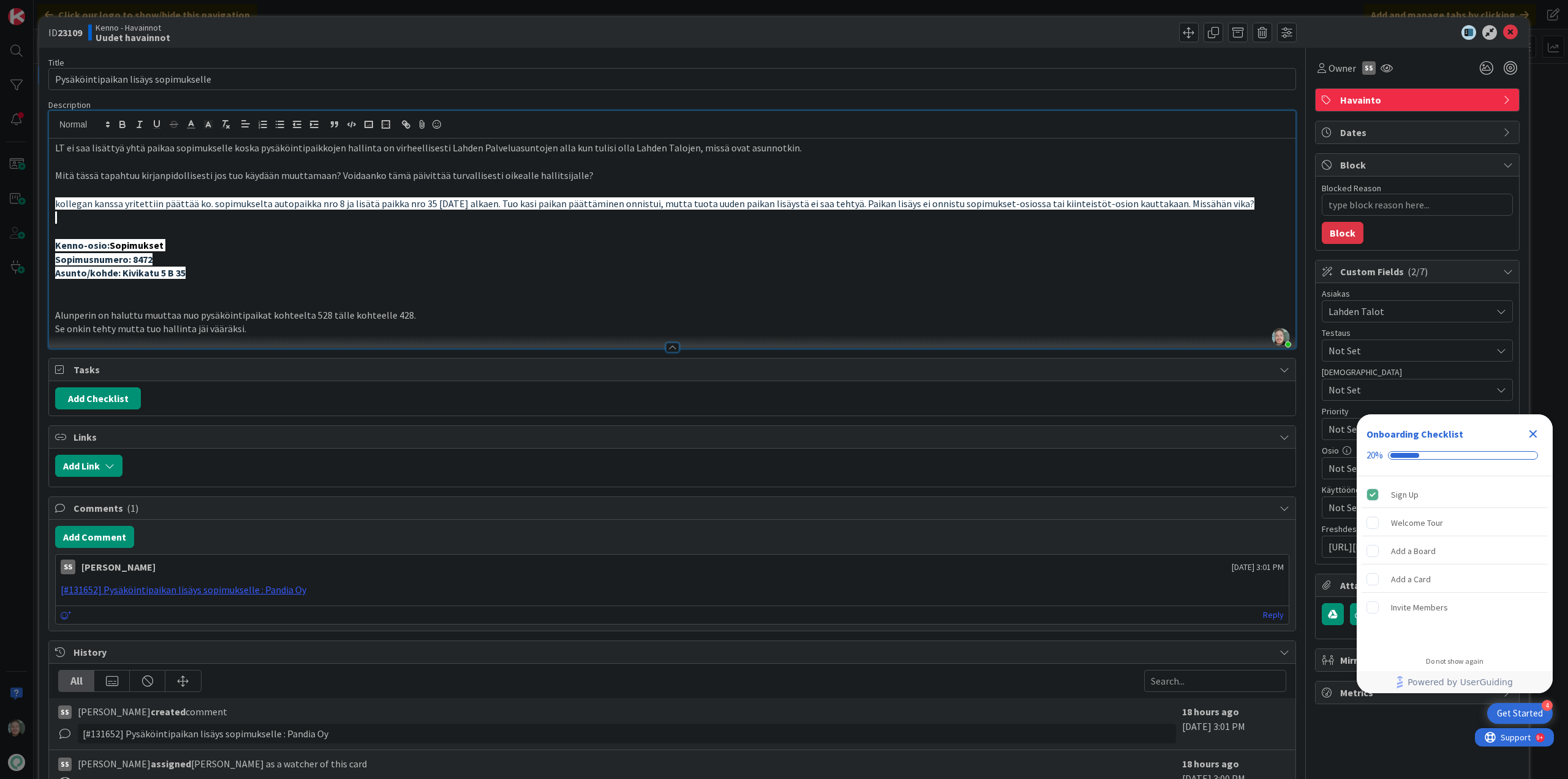
click at [1534, 435] on icon "Close Checklist" at bounding box center [1534, 434] width 8 height 8
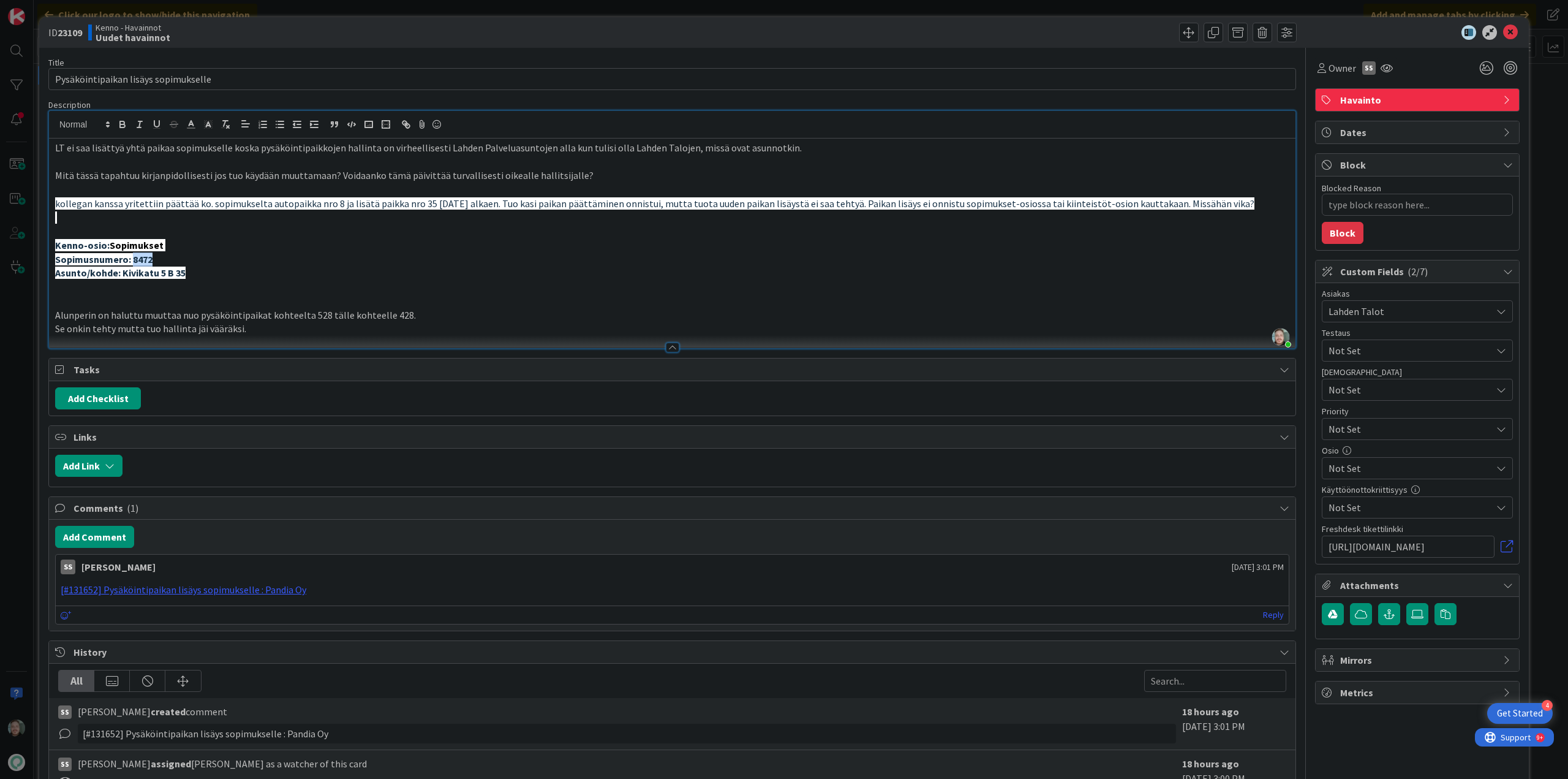
drag, startPoint x: 131, startPoint y: 262, endPoint x: 154, endPoint y: 259, distance: 23.2
click at [154, 259] on p "Sopimusnumero: 8472" at bounding box center [672, 259] width 1234 height 14
copy strong "8472"
click at [232, 267] on p "Asunto/kohde: Kivikatu 5 B 35" at bounding box center [672, 273] width 1234 height 14
click at [1503, 31] on icon at bounding box center [1510, 32] width 14 height 14
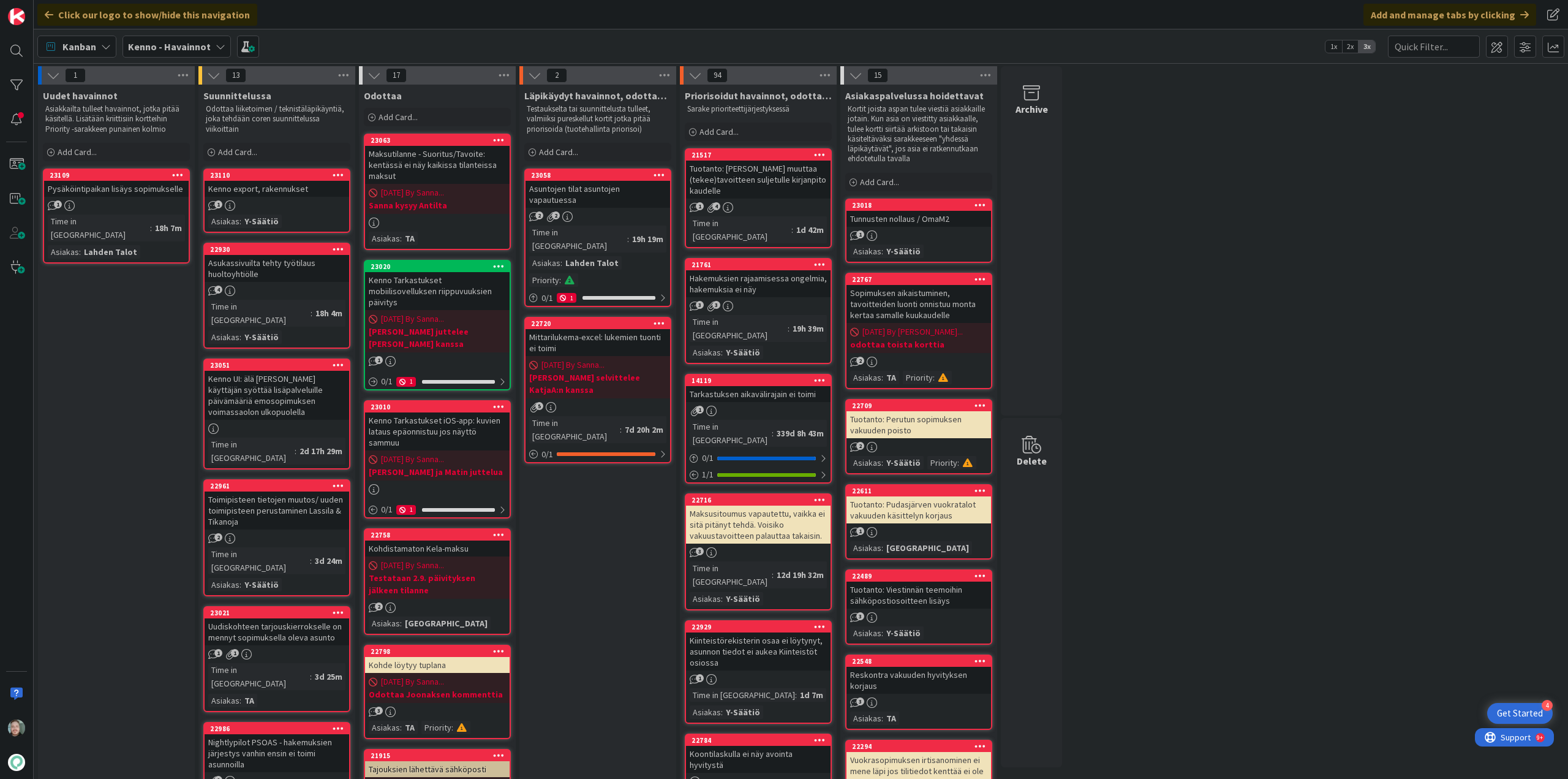
click at [113, 198] on link "23109 Pysäköintipaikan lisäys sopimukselle 1 Time in Column : 18h 7m Asiakas : …" at bounding box center [116, 216] width 147 height 95
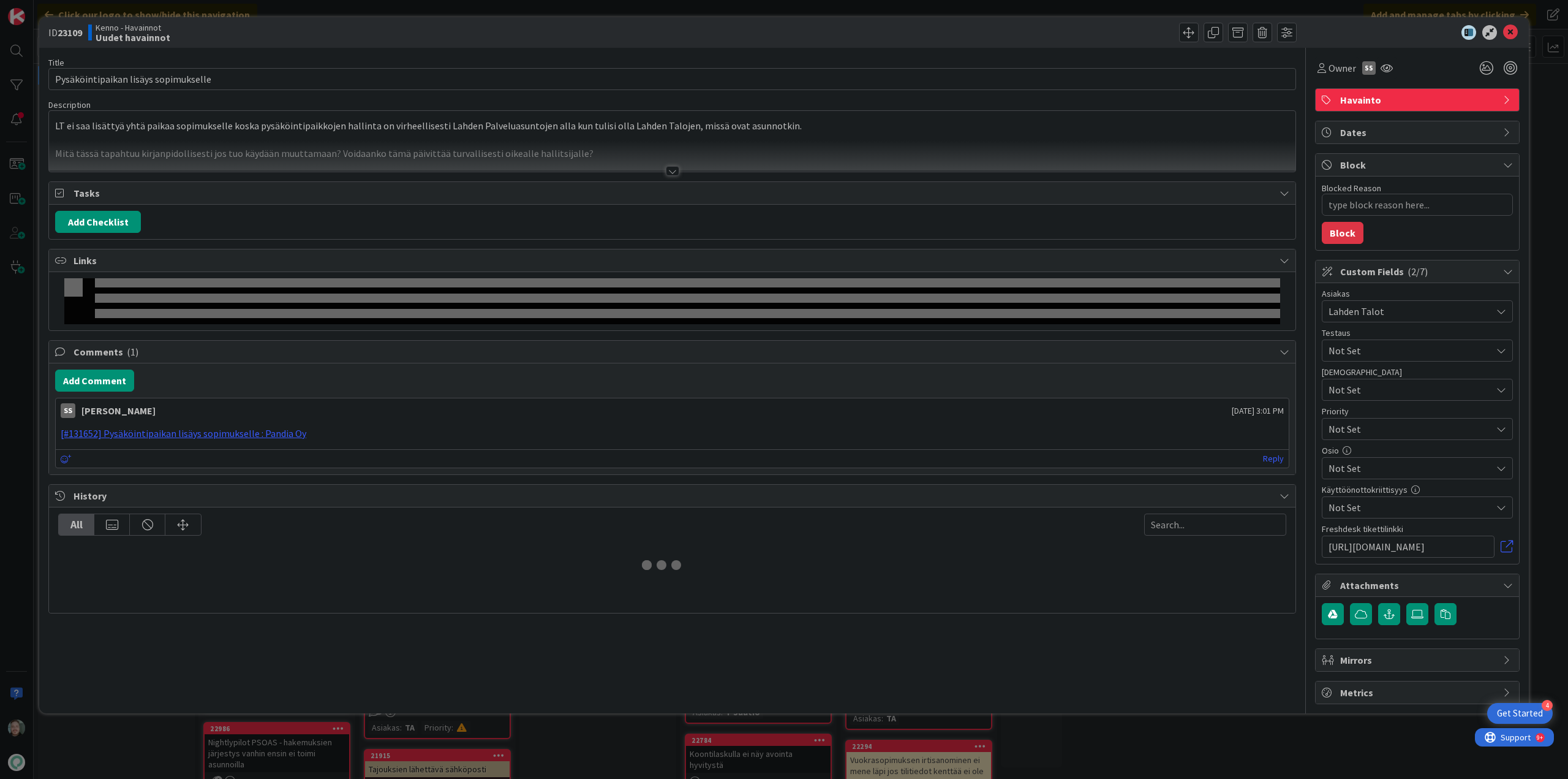
type textarea "x"
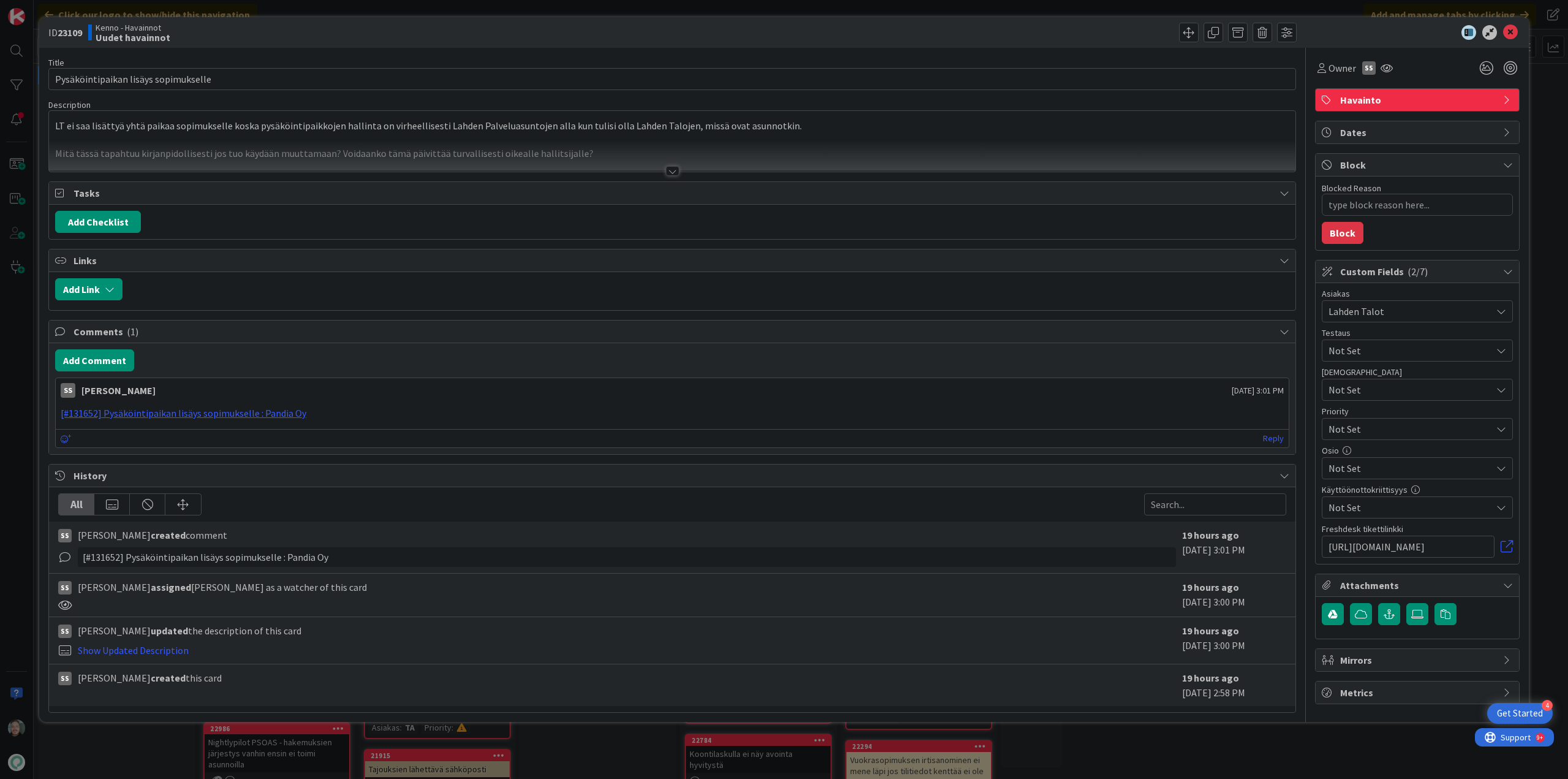
click at [669, 166] on div at bounding box center [672, 171] width 13 height 10
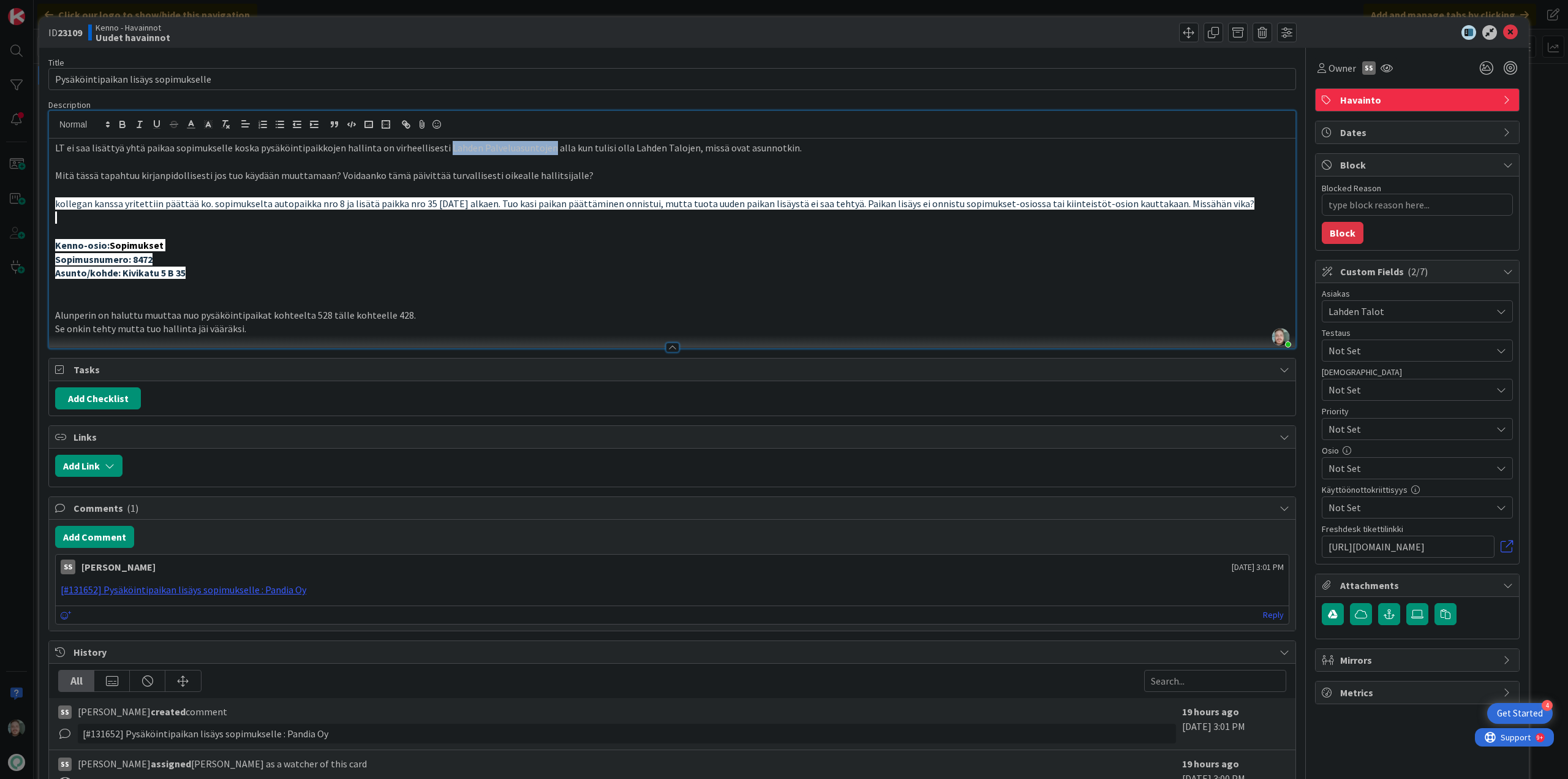
drag, startPoint x: 439, startPoint y: 149, endPoint x: 538, endPoint y: 147, distance: 99.0
click at [538, 147] on p "LT ei saa lisättyä yhtä paikaa sopimukselle koska pysäköintipaikkojen hallinta …" at bounding box center [672, 148] width 1234 height 14
click at [329, 243] on p "Kenno-osio: Sopimukset" at bounding box center [672, 245] width 1234 height 14
click at [1503, 30] on icon at bounding box center [1510, 32] width 14 height 14
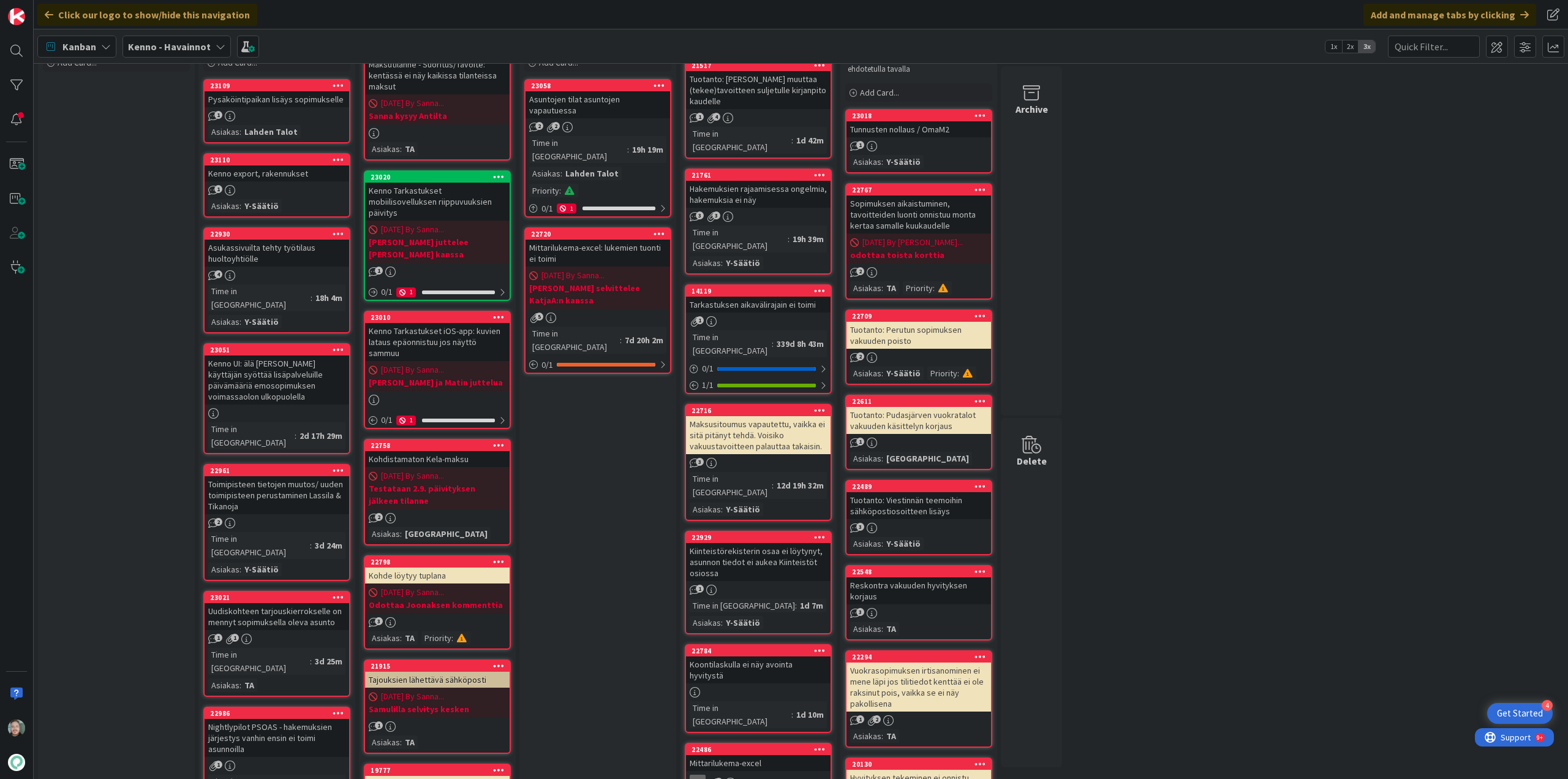
scroll to position [61, 0]
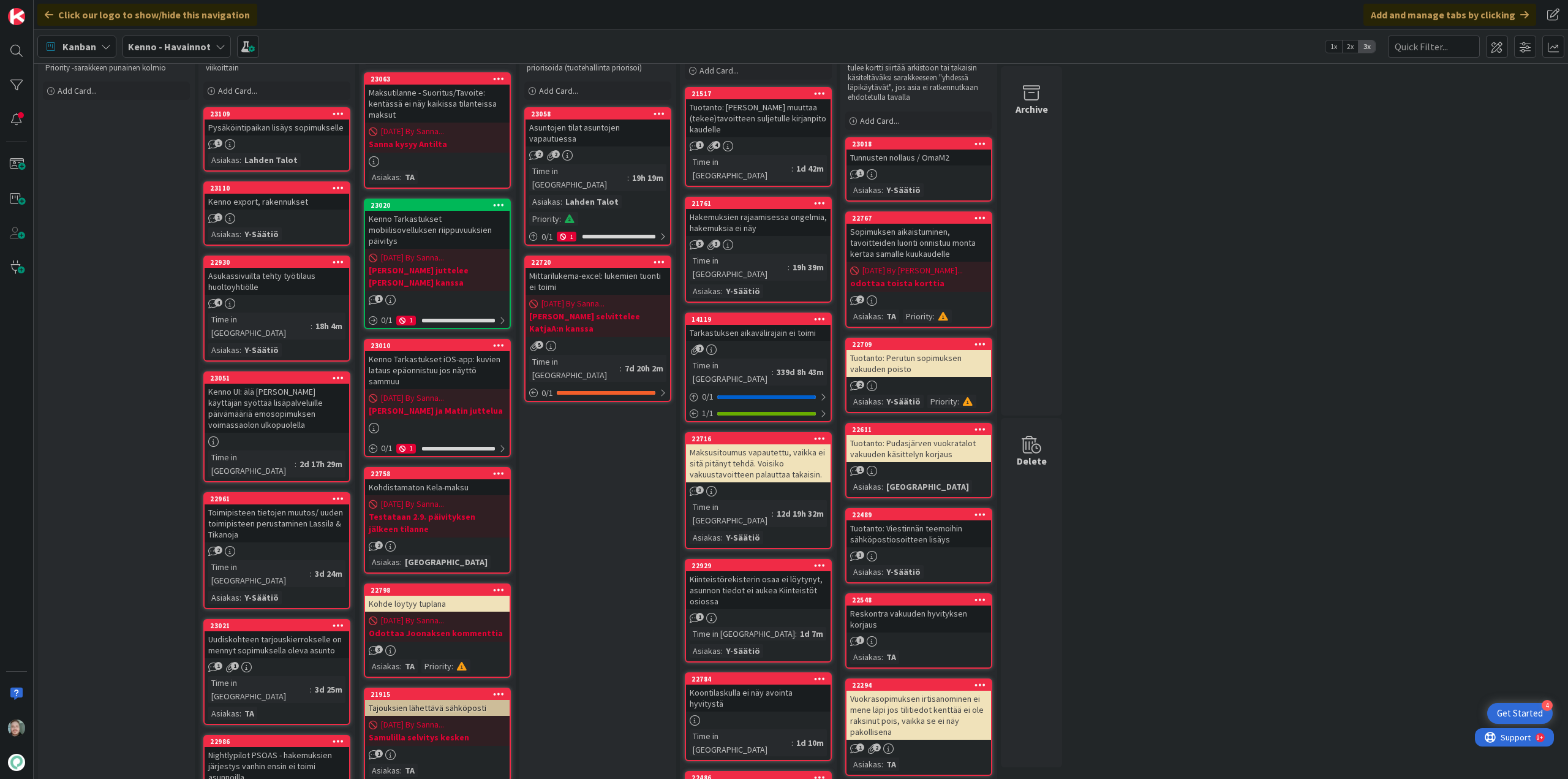
click at [358, 46] on div "Kanban Kenno - Havainnot 1x 2x 3x" at bounding box center [801, 46] width 1534 height 34
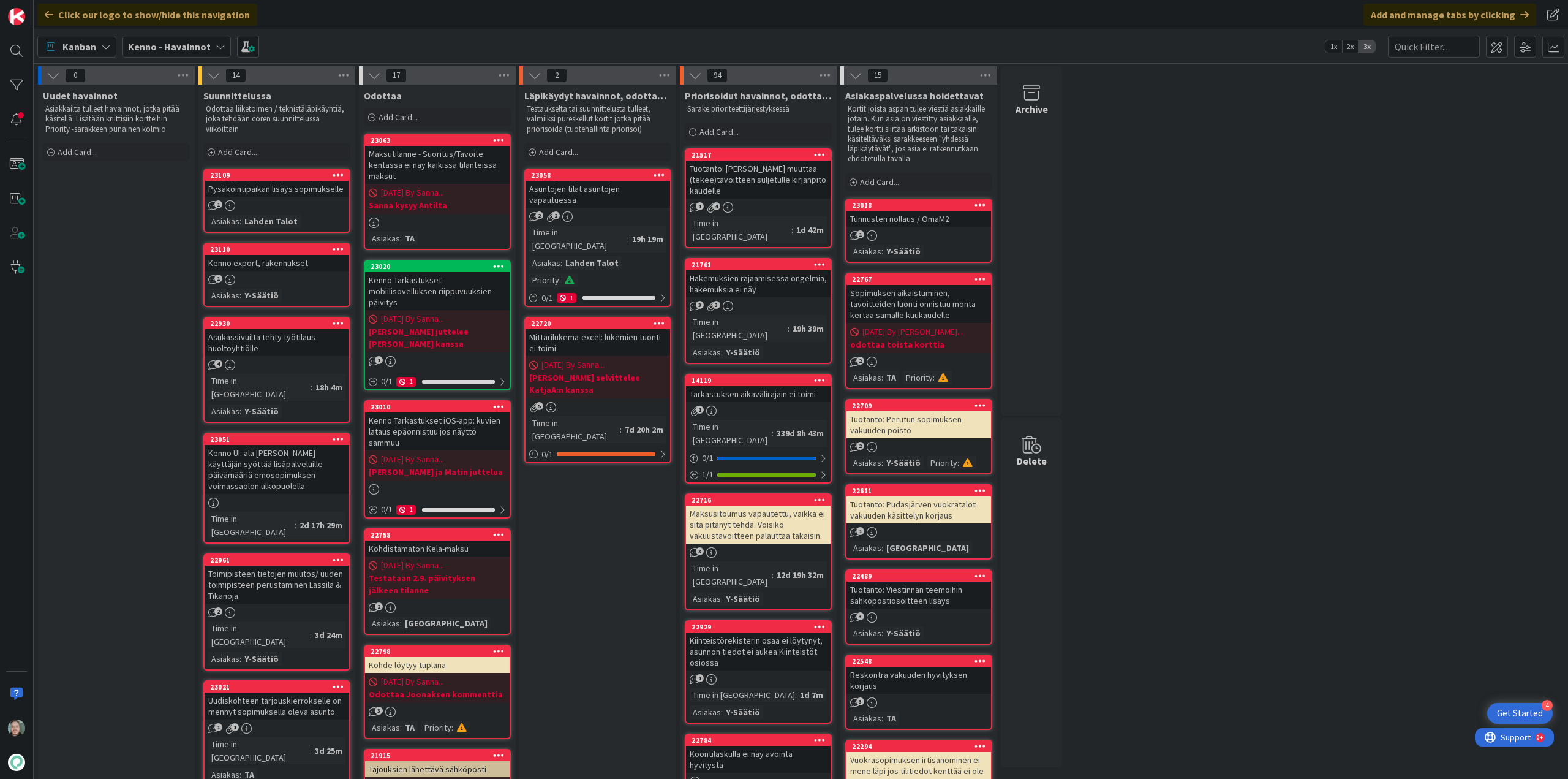
click at [184, 41] on b "Kenno - Havainnot" at bounding box center [170, 46] width 82 height 12
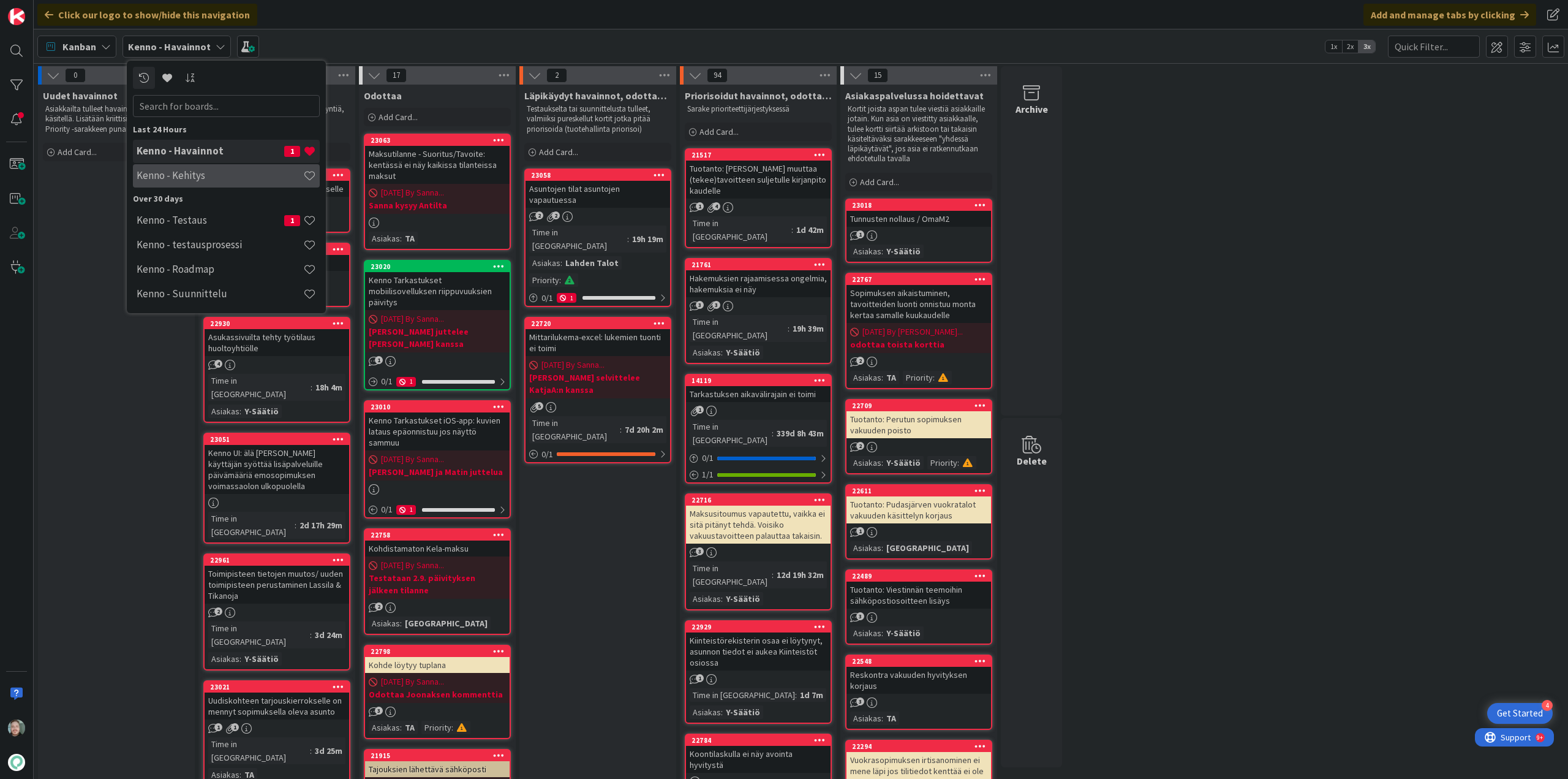
click at [214, 176] on h4 "Kenno - Kehitys" at bounding box center [220, 174] width 167 height 12
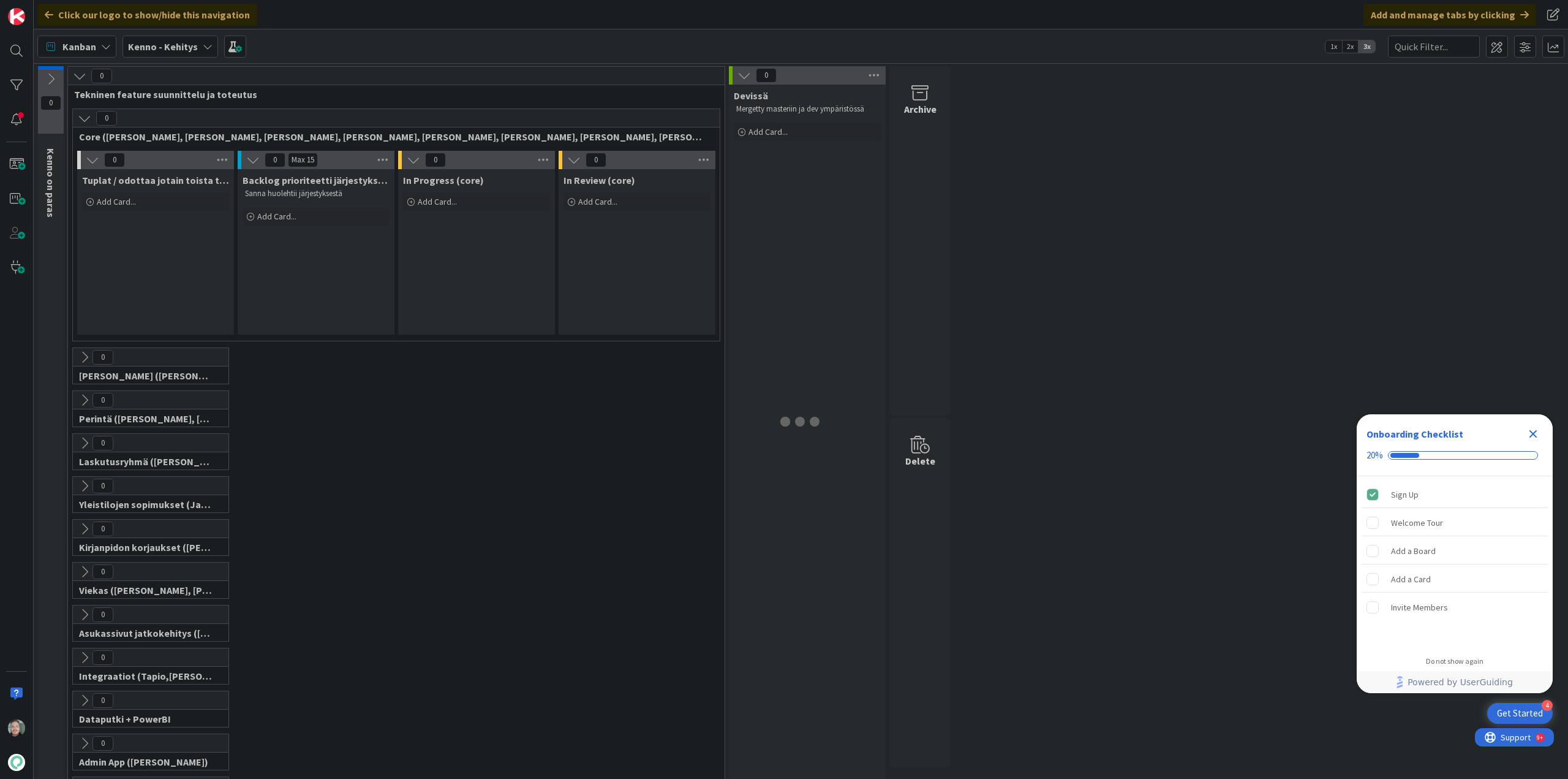
click at [199, 52] on div "Kenno - Kehitys" at bounding box center [170, 46] width 96 height 22
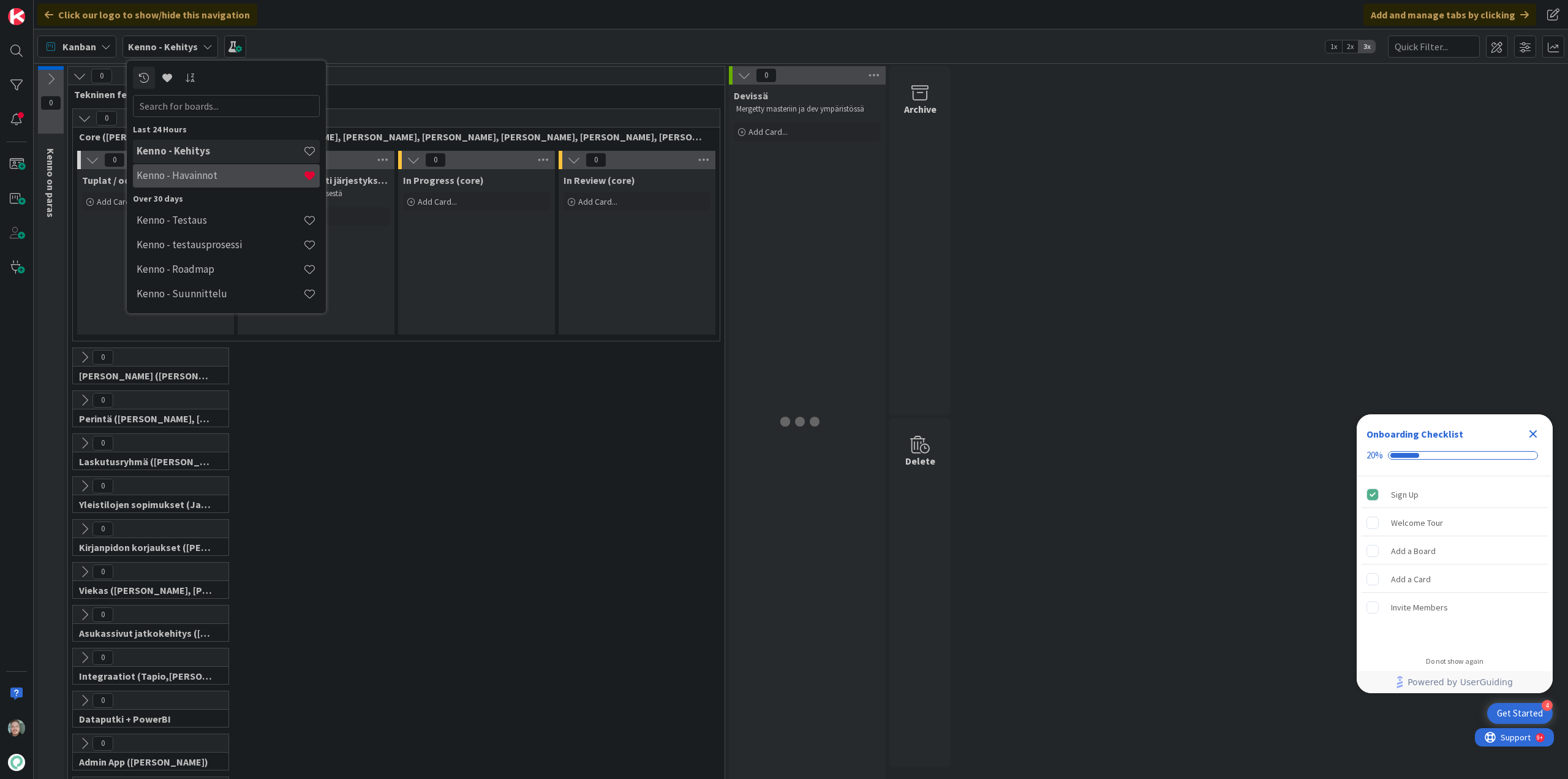
click at [224, 174] on h4 "Kenno - Havainnot" at bounding box center [220, 174] width 167 height 12
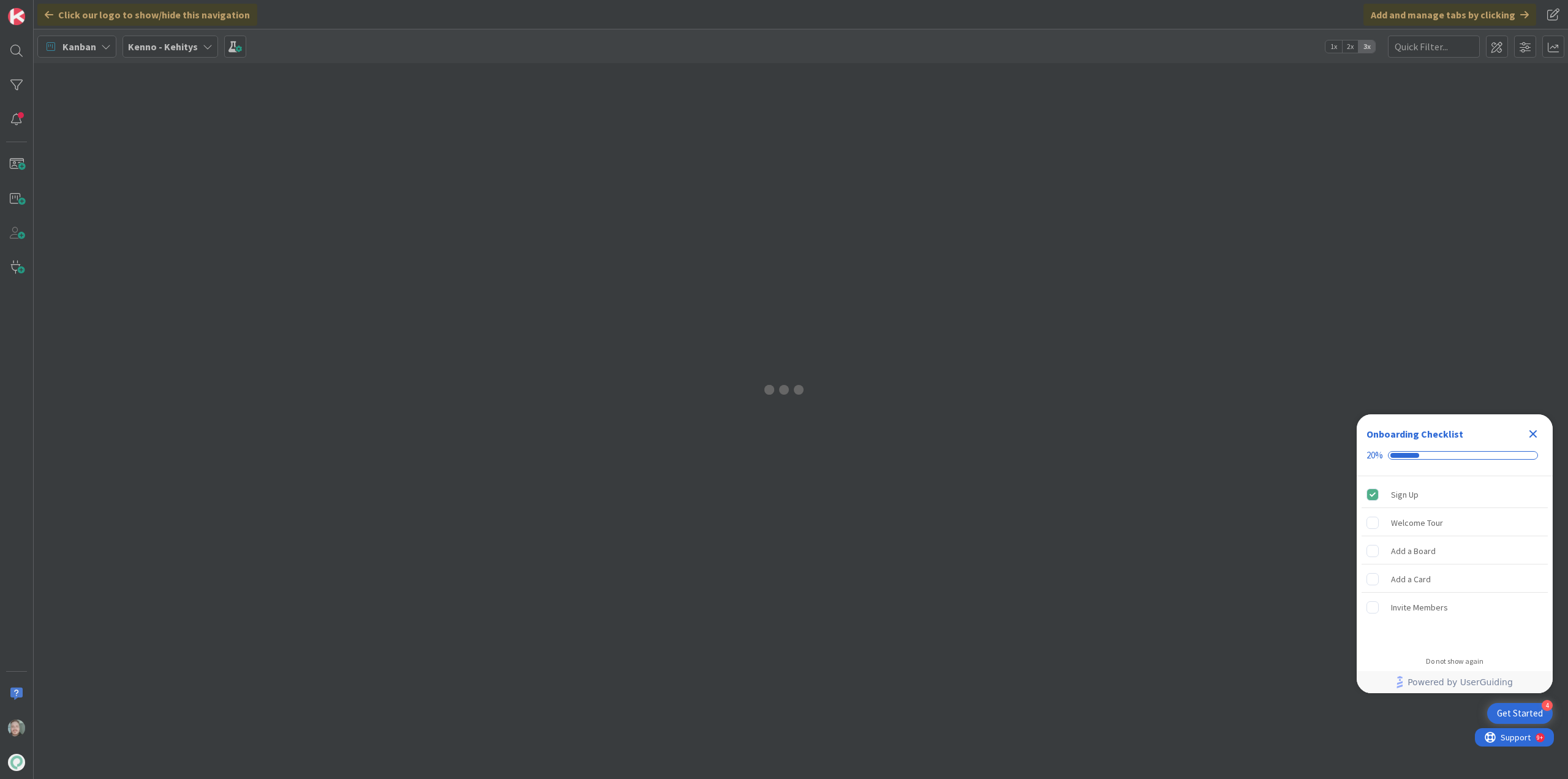
click at [202, 50] on div at bounding box center [784, 389] width 1568 height 779
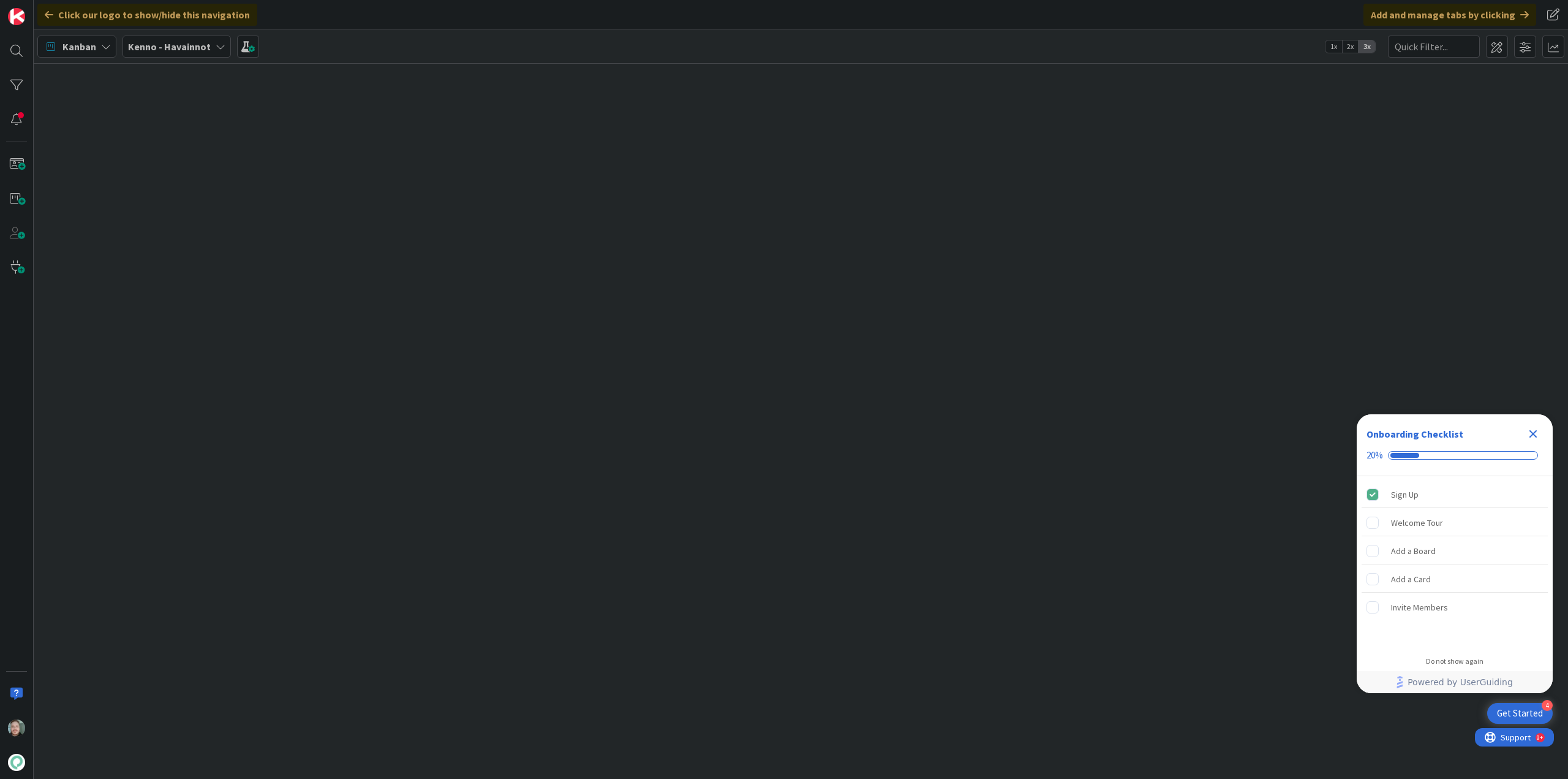
click at [393, 26] on div "Click our logo to show/hide this navigation Add and manage tabs by clicking" at bounding box center [801, 14] width 1534 height 30
